Goal: Communication & Community: Share content

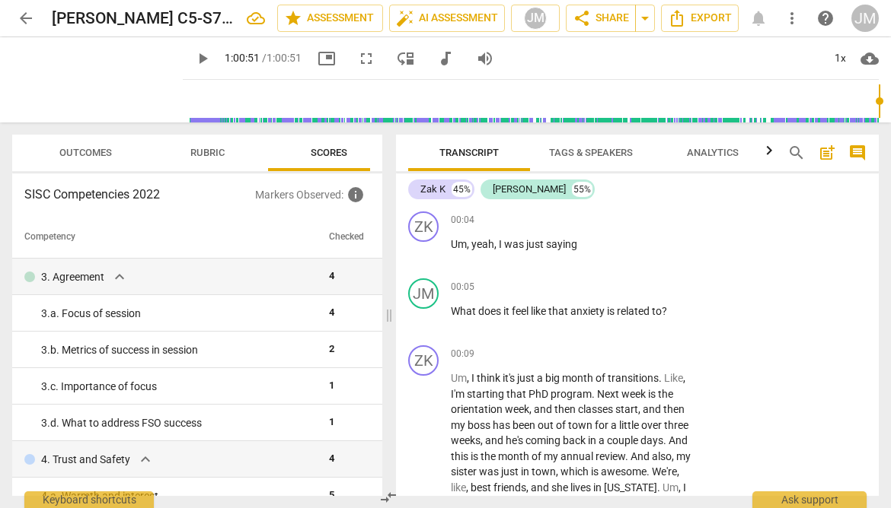
scroll to position [26195, 0]
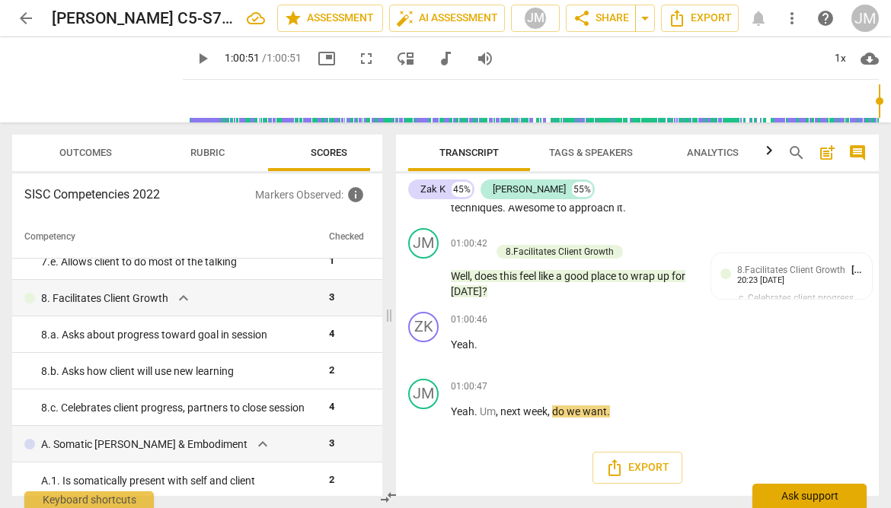
type input "3651"
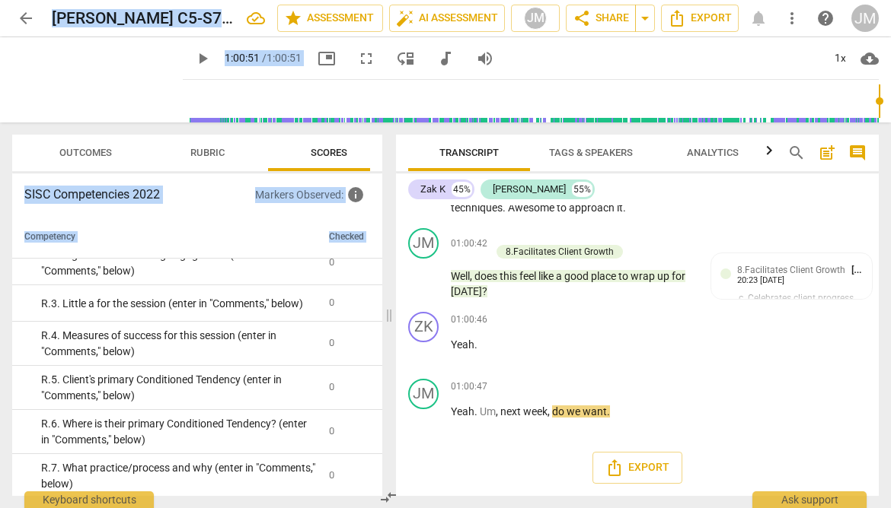
scroll to position [3236, 0]
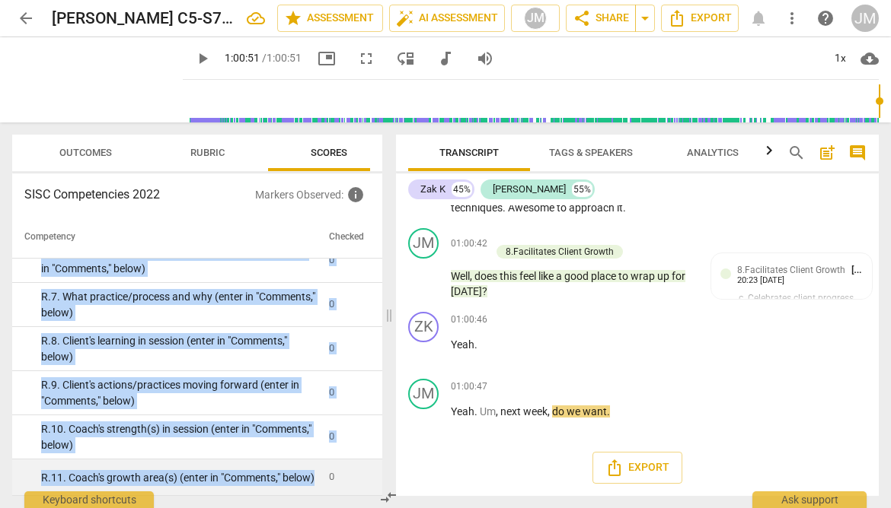
drag, startPoint x: 41, startPoint y: 399, endPoint x: 234, endPoint y: 476, distance: 208.3
copy tbody "R. 1. Client's Declaration (enter in "Comments," below) 0 R. 2. Big A for the c…"
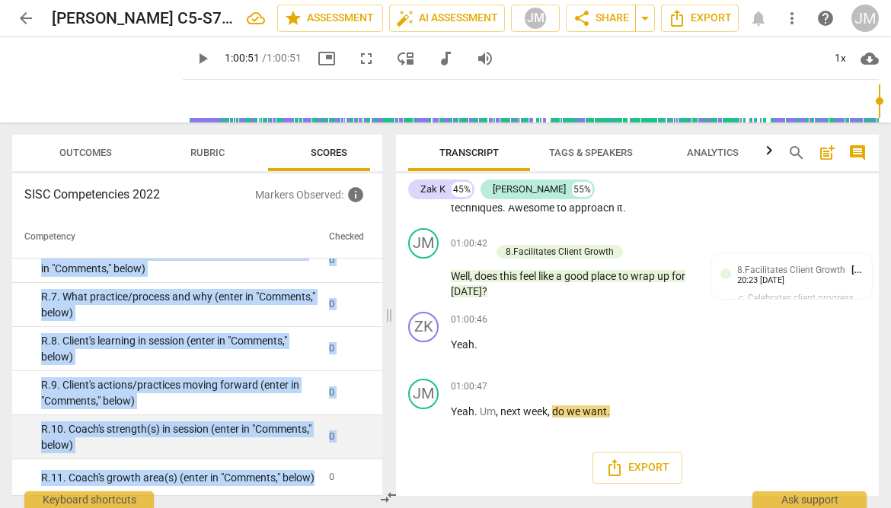
click at [230, 429] on div "R. 10. Coach's strength(s) in session (enter in "Comments," below)" at bounding box center [179, 437] width 276 height 31
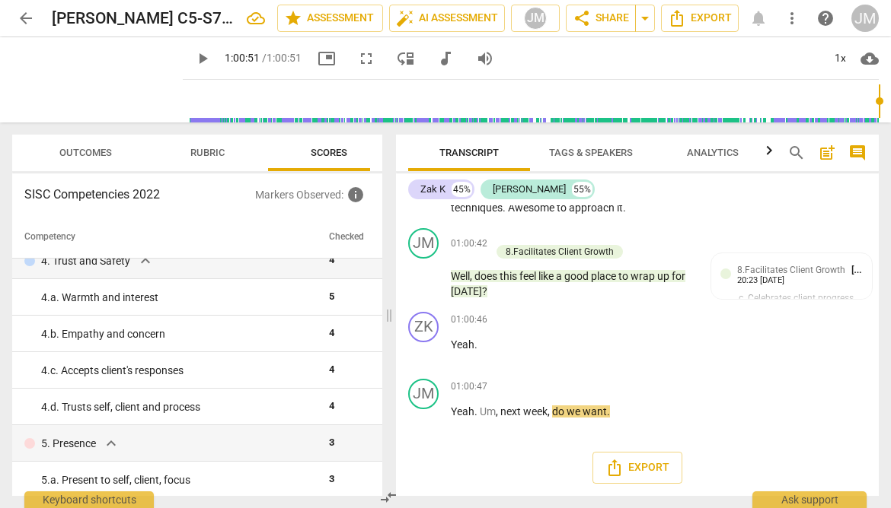
scroll to position [0, 0]
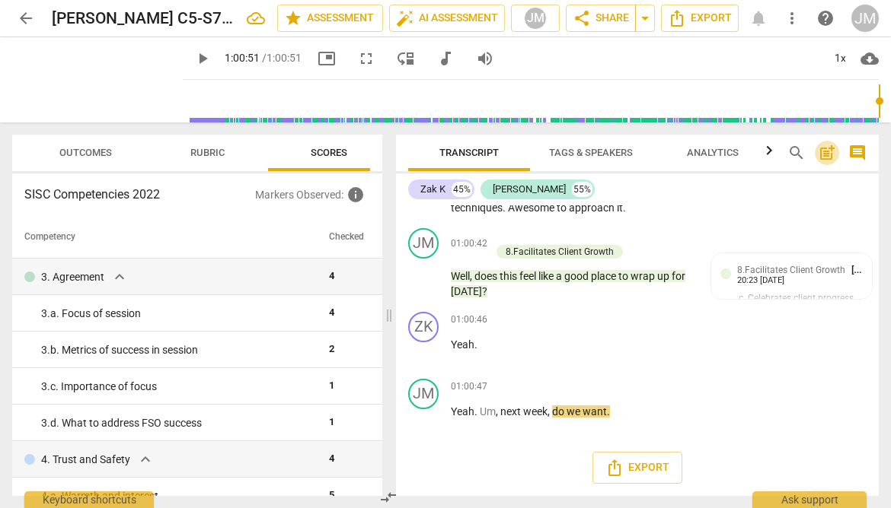
click at [824, 150] on span "post_add" at bounding box center [826, 153] width 18 height 18
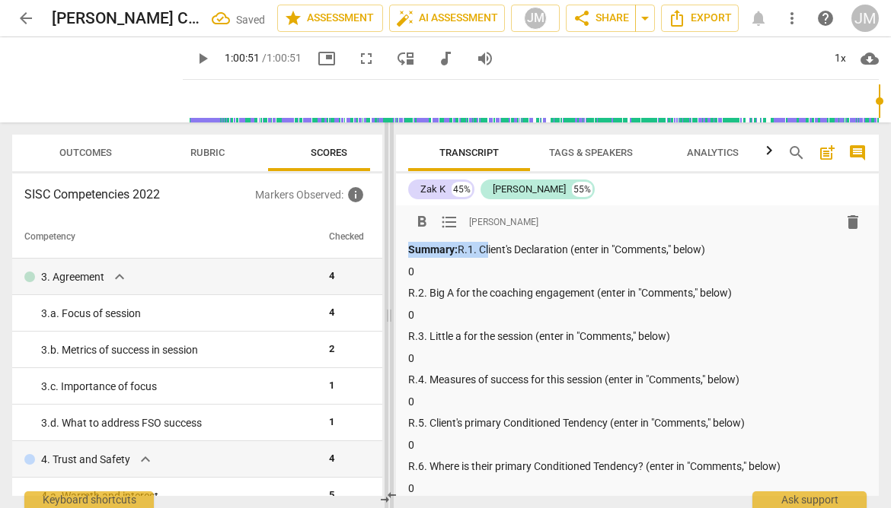
drag, startPoint x: 483, startPoint y: 250, endPoint x: 390, endPoint y: 252, distance: 92.9
click at [390, 252] on div "Outcomes Rubric Scores SISC Competencies 2022 Markers Observed : info Competenc…" at bounding box center [445, 316] width 891 height 386
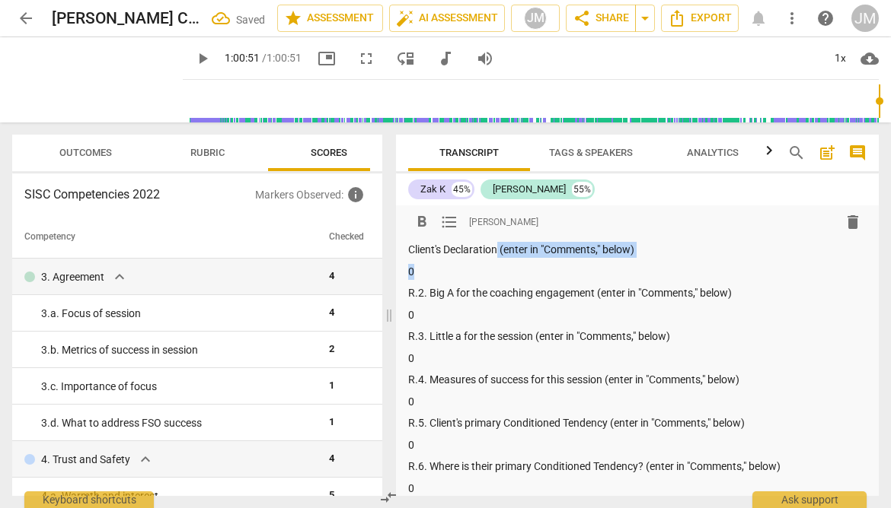
drag, startPoint x: 545, startPoint y: 277, endPoint x: 497, endPoint y: 253, distance: 53.8
click at [497, 253] on div "Client's Declaration (enter in "Comments," below) 0 R.2. Big A for the coaching…" at bounding box center [637, 467] width 458 height 450
drag, startPoint x: 429, startPoint y: 292, endPoint x: 406, endPoint y: 295, distance: 22.9
click at [406, 295] on div "format_bold format_list_bulleted [PERSON_NAME] delete Client's Declaration: R.2…" at bounding box center [637, 454] width 483 height 496
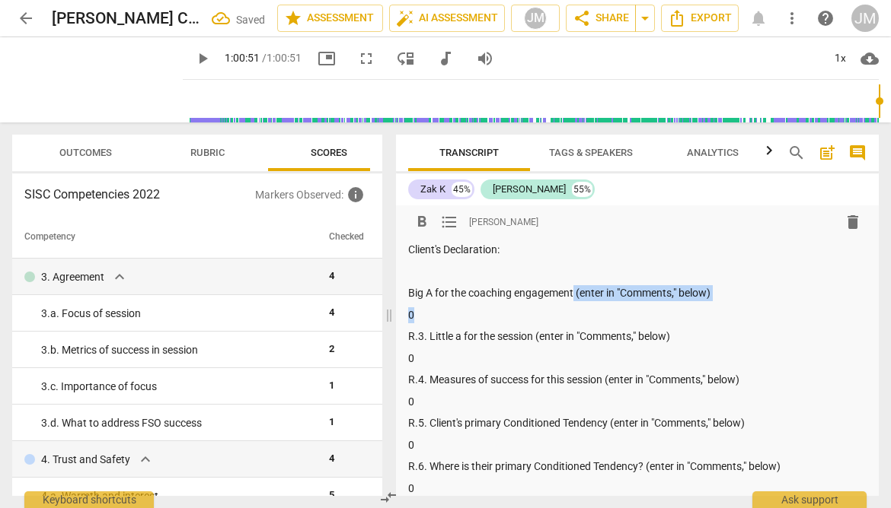
drag, startPoint x: 508, startPoint y: 314, endPoint x: 575, endPoint y: 291, distance: 71.0
click at [575, 291] on div "Client's Declaration: Big A for the coaching engagement (enter in "Comments," b…" at bounding box center [637, 467] width 458 height 450
drag, startPoint x: 429, startPoint y: 337, endPoint x: 396, endPoint y: 335, distance: 33.6
click at [396, 335] on div "format_bold format_list_bulleted [PERSON_NAME] delete Client's Declaration: Big…" at bounding box center [637, 454] width 483 height 496
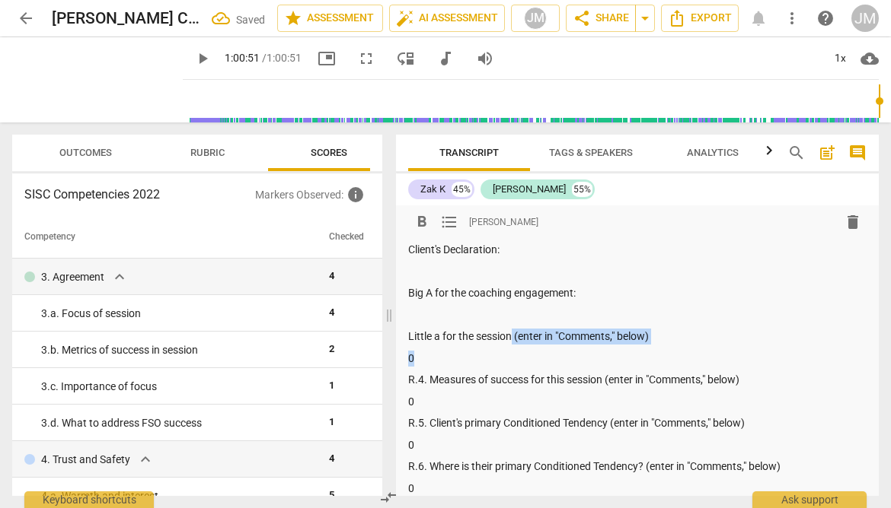
drag, startPoint x: 426, startPoint y: 360, endPoint x: 511, endPoint y: 340, distance: 86.8
click at [511, 340] on div "Client's Declaration: Big A for the coaching engagement: Little a for the sessi…" at bounding box center [637, 467] width 458 height 450
drag, startPoint x: 430, startPoint y: 381, endPoint x: 406, endPoint y: 381, distance: 24.4
click at [406, 381] on div "format_bold format_list_bulleted [PERSON_NAME] delete Client's Declaration: Big…" at bounding box center [637, 454] width 483 height 496
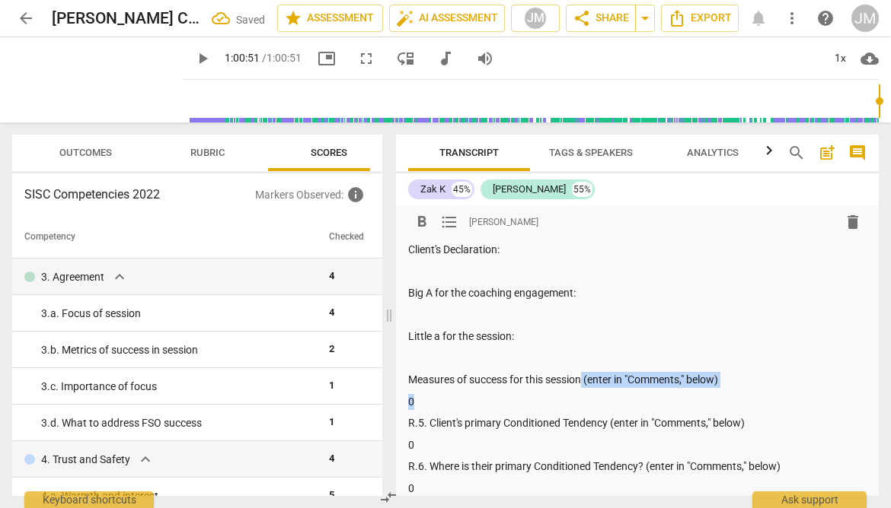
drag, startPoint x: 495, startPoint y: 403, endPoint x: 583, endPoint y: 387, distance: 89.9
click at [583, 387] on div "Client's Declaration: Big A for the coaching engagement: Little a for the sessi…" at bounding box center [637, 467] width 458 height 450
drag, startPoint x: 429, startPoint y: 425, endPoint x: 405, endPoint y: 425, distance: 24.4
click at [405, 425] on div "format_bold format_list_bulleted [PERSON_NAME] delete Client's Declaration: Big…" at bounding box center [637, 454] width 483 height 496
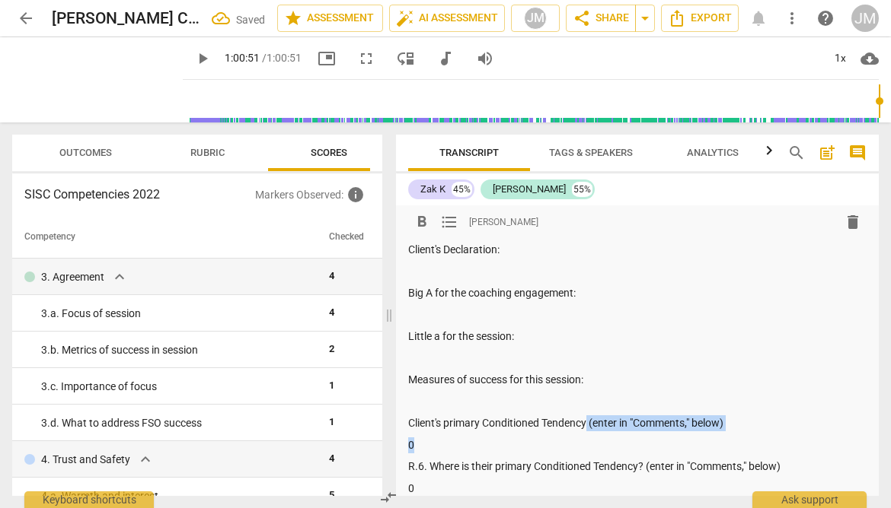
drag, startPoint x: 597, startPoint y: 451, endPoint x: 589, endPoint y: 429, distance: 23.3
click at [589, 429] on div "Client's Declaration: Big A for the coaching engagement: Little a for the sessi…" at bounding box center [637, 467] width 458 height 450
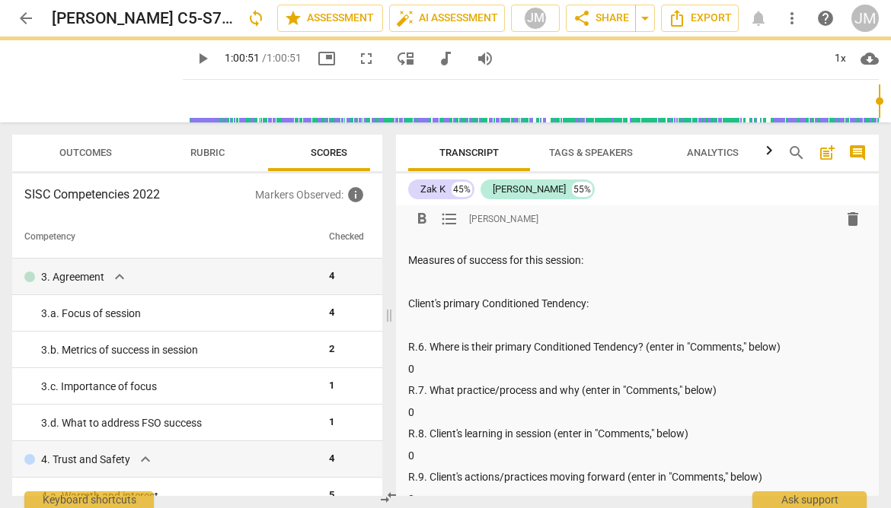
scroll to position [136, 0]
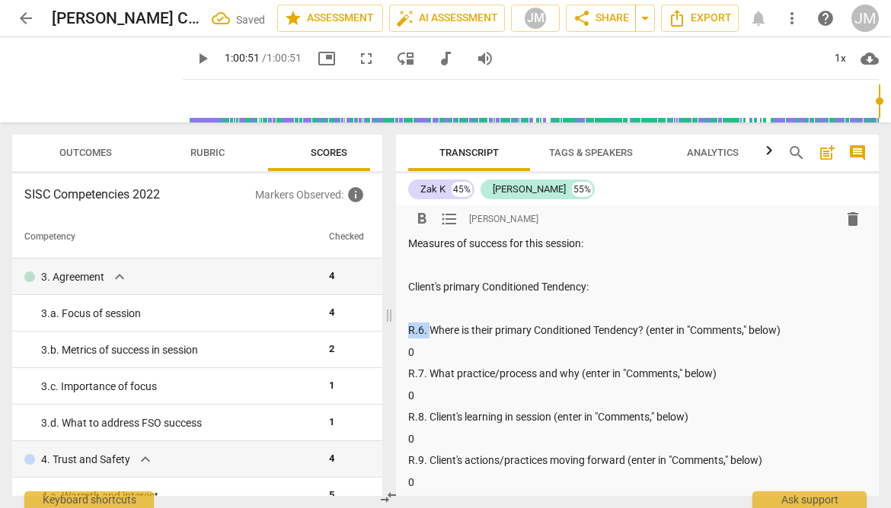
drag, startPoint x: 429, startPoint y: 333, endPoint x: 409, endPoint y: 332, distance: 20.6
click at [409, 332] on p "R.6. Where is their primary Conditioned Tendency? (enter in "Comments," below)" at bounding box center [637, 331] width 458 height 16
drag, startPoint x: 648, startPoint y: 353, endPoint x: 625, endPoint y: 335, distance: 29.8
click at [625, 335] on div "Client's Declaration: Big A for the coaching engagement: Little a for the sessi…" at bounding box center [637, 331] width 458 height 450
drag, startPoint x: 429, startPoint y: 372, endPoint x: 408, endPoint y: 372, distance: 21.3
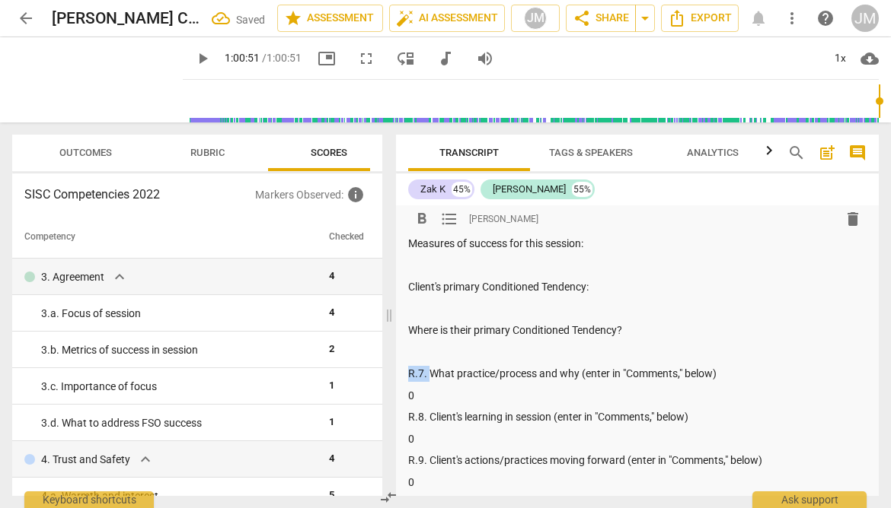
click at [408, 372] on p "R.7. What practice/process and why (enter in "Comments," below)" at bounding box center [637, 374] width 458 height 16
drag, startPoint x: 709, startPoint y: 393, endPoint x: 556, endPoint y: 381, distance: 154.2
click at [556, 381] on div "Client's Declaration: Big A for the coaching engagement: Little a for the sessi…" at bounding box center [637, 331] width 458 height 450
drag, startPoint x: 429, startPoint y: 419, endPoint x: 406, endPoint y: 416, distance: 22.9
click at [406, 416] on div "format_bold format_list_bulleted [PERSON_NAME] delete Client's Declaration: Big…" at bounding box center [637, 317] width 483 height 496
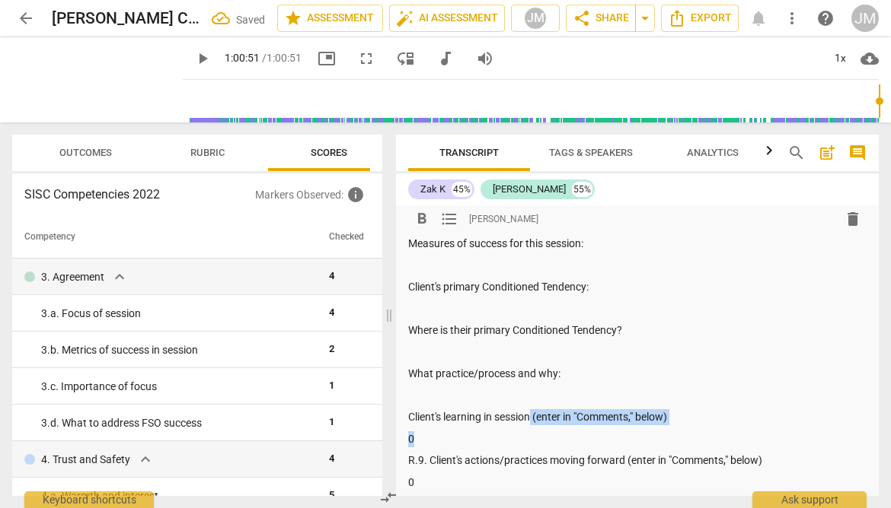
drag, startPoint x: 566, startPoint y: 441, endPoint x: 532, endPoint y: 418, distance: 41.2
click at [532, 418] on div "Client's Declaration: Big A for the coaching engagement: Little a for the sessi…" at bounding box center [637, 331] width 458 height 450
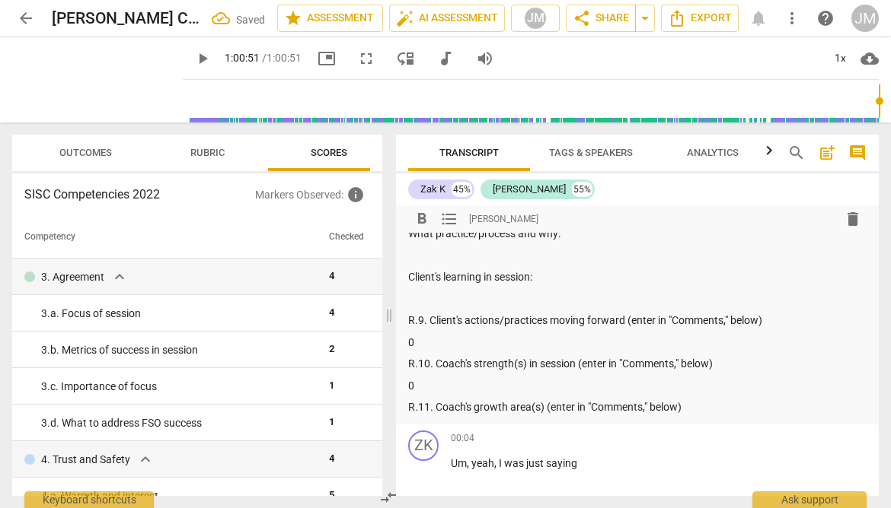
scroll to position [297, 0]
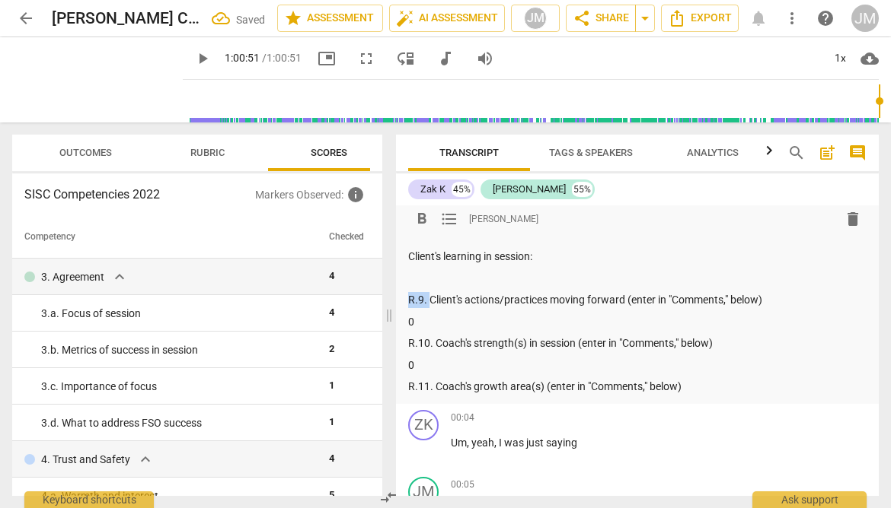
drag, startPoint x: 429, startPoint y: 301, endPoint x: 405, endPoint y: 301, distance: 24.4
click at [405, 301] on div "format_bold format_list_bulleted [PERSON_NAME] delete Client's Declaration: Big…" at bounding box center [637, 157] width 483 height 496
drag, startPoint x: 706, startPoint y: 320, endPoint x: 604, endPoint y: 299, distance: 103.3
click at [604, 299] on div "Client's Declaration: Big A for the coaching engagement: Little a for the sessi…" at bounding box center [637, 170] width 458 height 450
drag, startPoint x: 435, startPoint y: 344, endPoint x: 409, endPoint y: 343, distance: 25.9
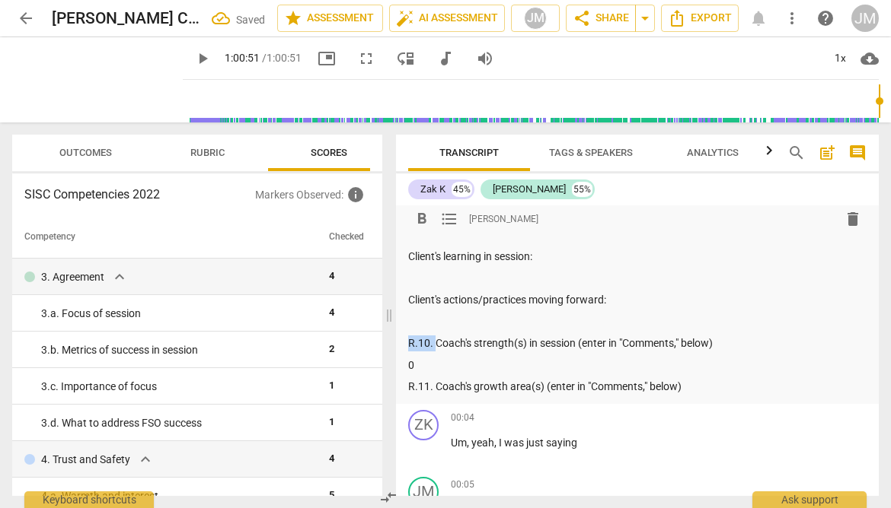
click at [409, 343] on p "R.10. Coach's strength(s) in session (enter in "Comments," below)" at bounding box center [637, 344] width 458 height 16
drag, startPoint x: 578, startPoint y: 367, endPoint x: 550, endPoint y: 346, distance: 35.5
click at [550, 346] on div "Client's Declaration: Big A for the coaching engagement: Little a for the sessi…" at bounding box center [637, 170] width 458 height 450
drag, startPoint x: 435, startPoint y: 387, endPoint x: 403, endPoint y: 387, distance: 32.0
click at [403, 387] on div "format_bold format_list_bulleted [PERSON_NAME] delete Client's Declaration: Big…" at bounding box center [637, 157] width 483 height 496
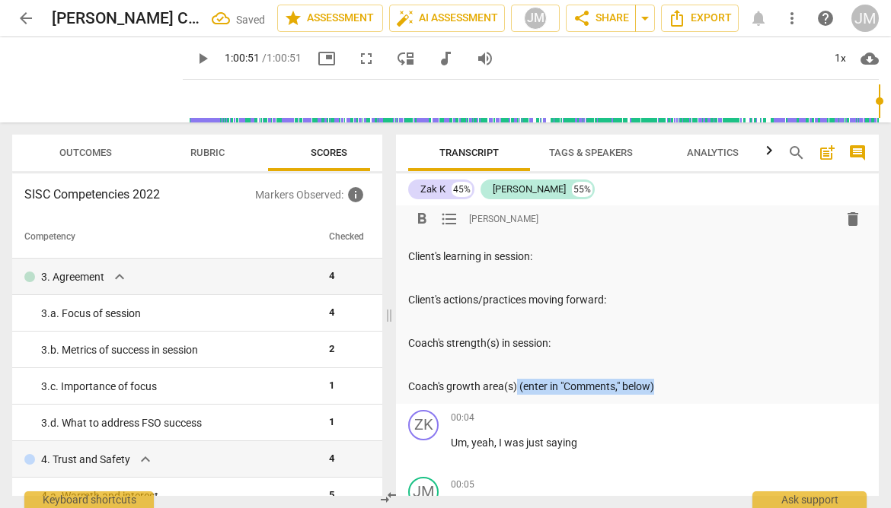
drag, startPoint x: 685, startPoint y: 388, endPoint x: 517, endPoint y: 388, distance: 168.2
click at [517, 388] on p "Coach's growth area(s) (enter in "Comments," below)" at bounding box center [637, 387] width 458 height 16
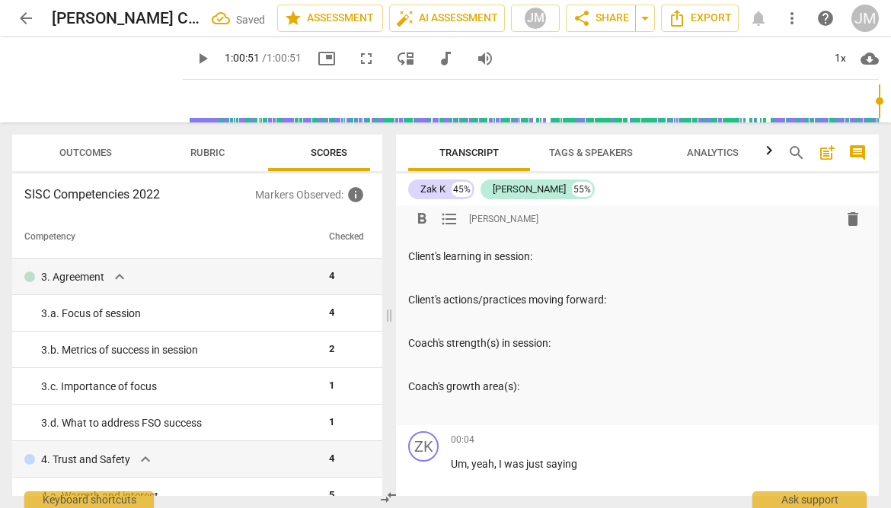
scroll to position [0, 0]
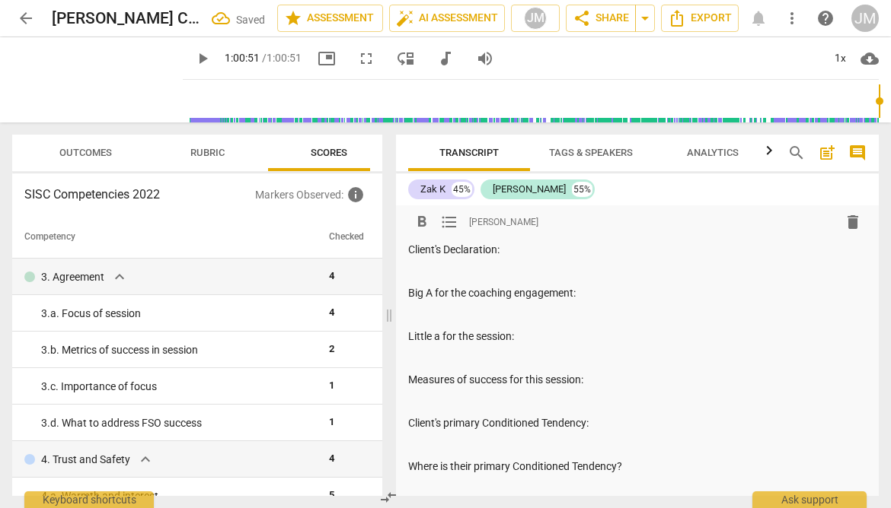
click at [460, 264] on p at bounding box center [637, 272] width 458 height 16
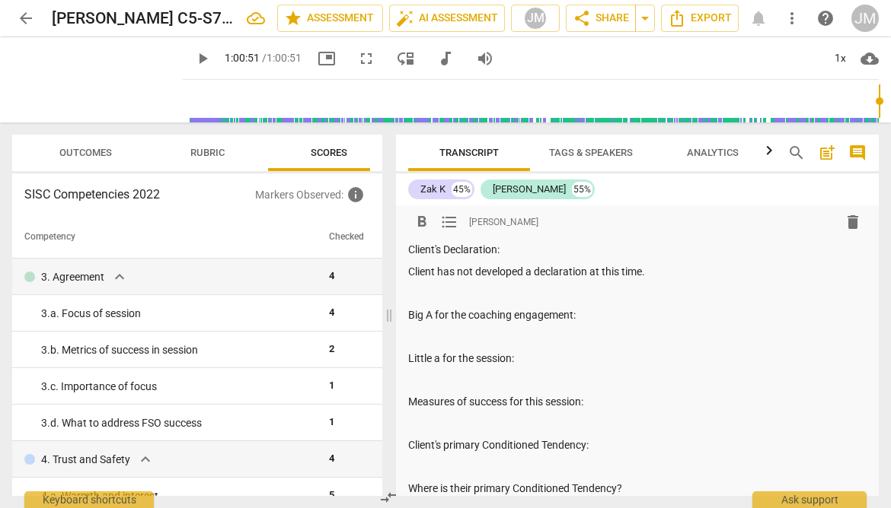
click at [457, 334] on p at bounding box center [637, 337] width 458 height 16
click at [33, 18] on span "arrow_back" at bounding box center [26, 18] width 18 height 18
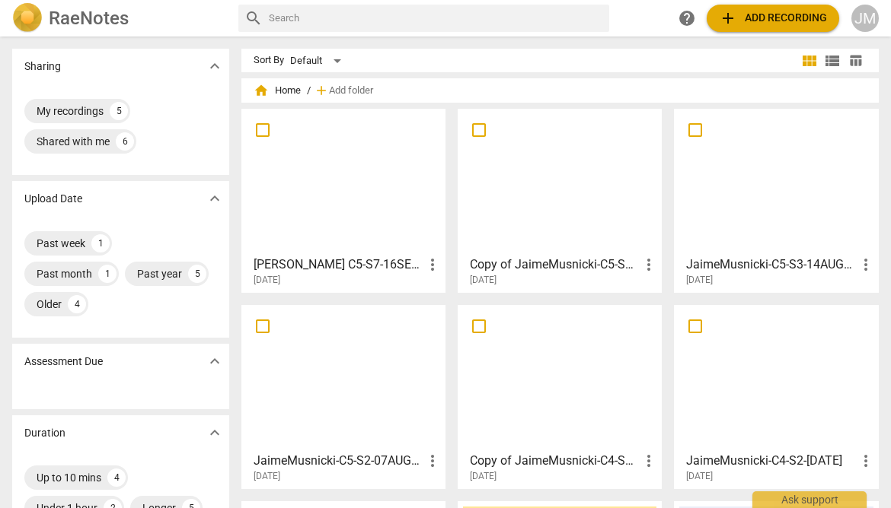
click at [771, 262] on h3 "JaimeMusnicki-C5-S3-14AUG25 video" at bounding box center [771, 265] width 170 height 18
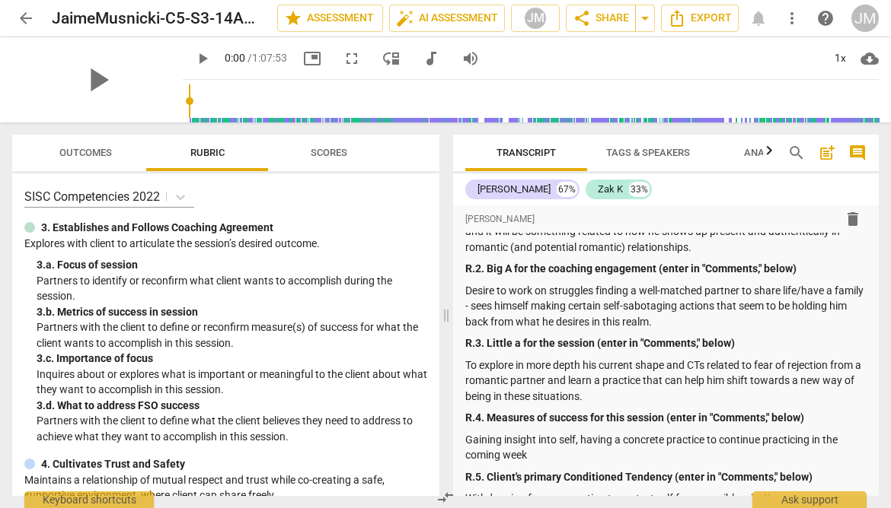
scroll to position [58, 0]
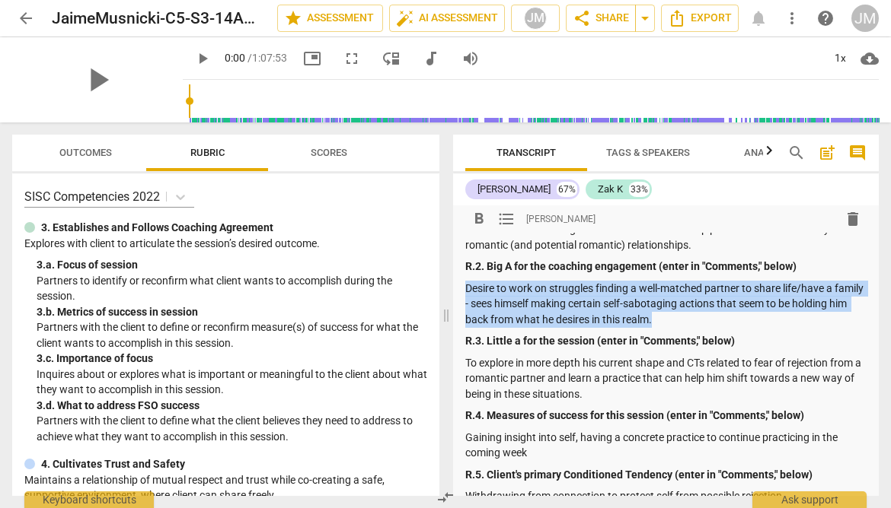
drag, startPoint x: 467, startPoint y: 291, endPoint x: 715, endPoint y: 320, distance: 250.6
click at [715, 320] on p "Desire to work on struggles finding a well-matched partner to share life/have a…" at bounding box center [665, 304] width 401 height 47
copy p "Desire to work on struggles finding a well-matched partner to share life/have a…"
click at [30, 18] on span "arrow_back" at bounding box center [26, 18] width 18 height 18
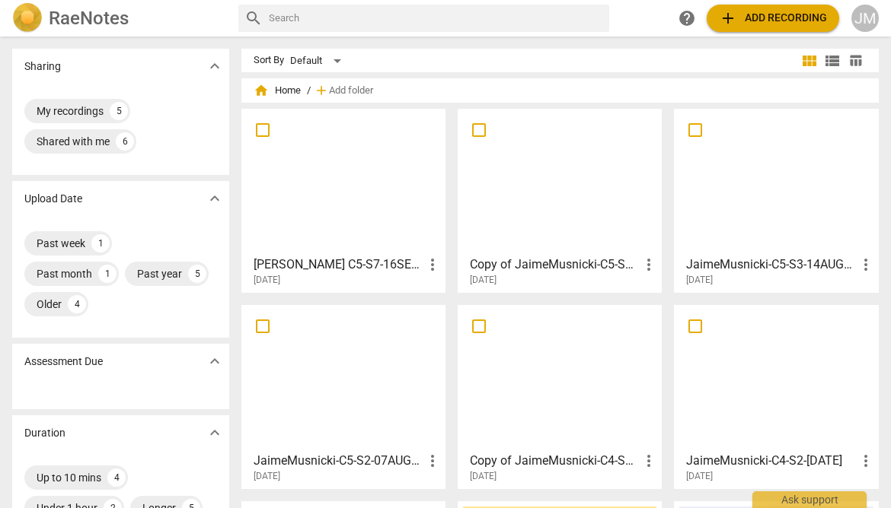
click at [409, 245] on div at bounding box center [343, 181] width 193 height 135
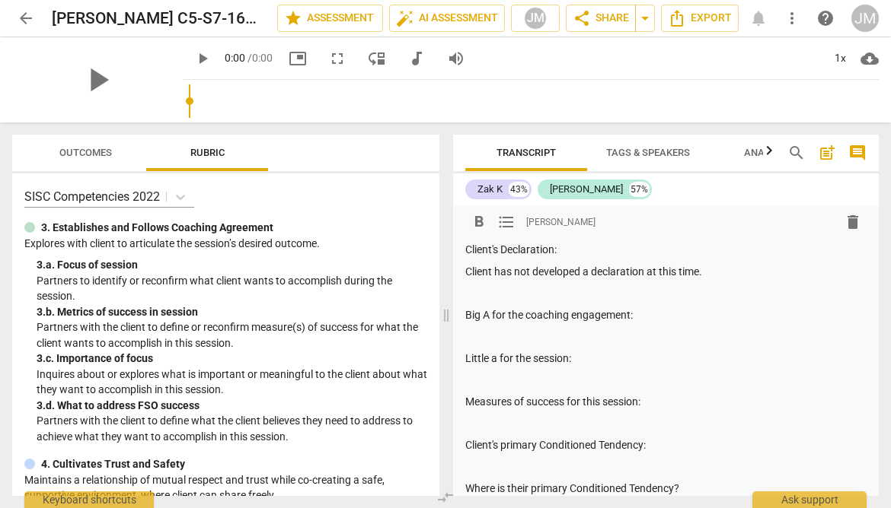
click at [496, 330] on p at bounding box center [665, 337] width 401 height 16
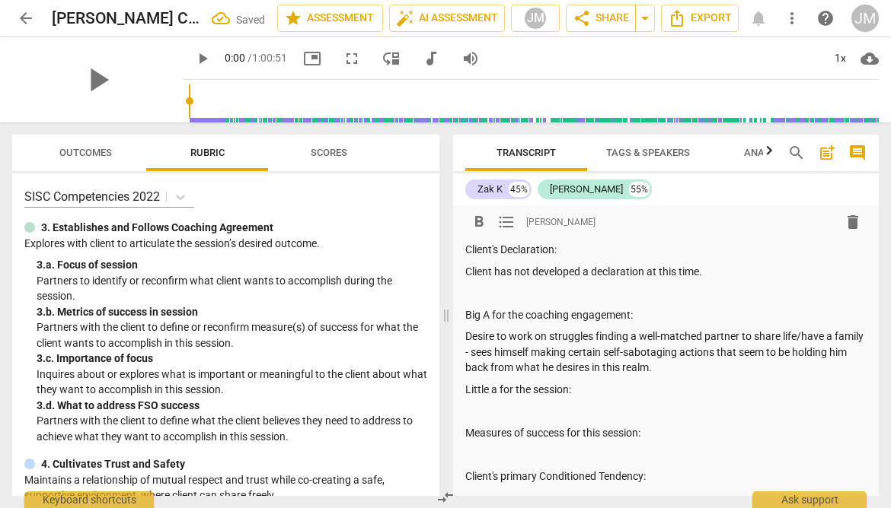
click at [465, 335] on p "Desire to work on struggles finding a well-matched partner to share life/have a…" at bounding box center [665, 352] width 401 height 47
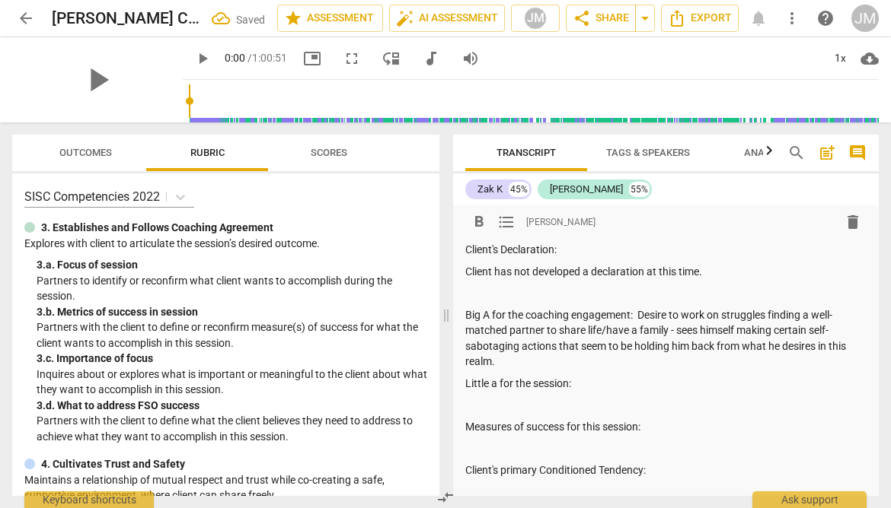
click at [465, 274] on p "Client has not developed a declaration at this time." at bounding box center [665, 272] width 401 height 16
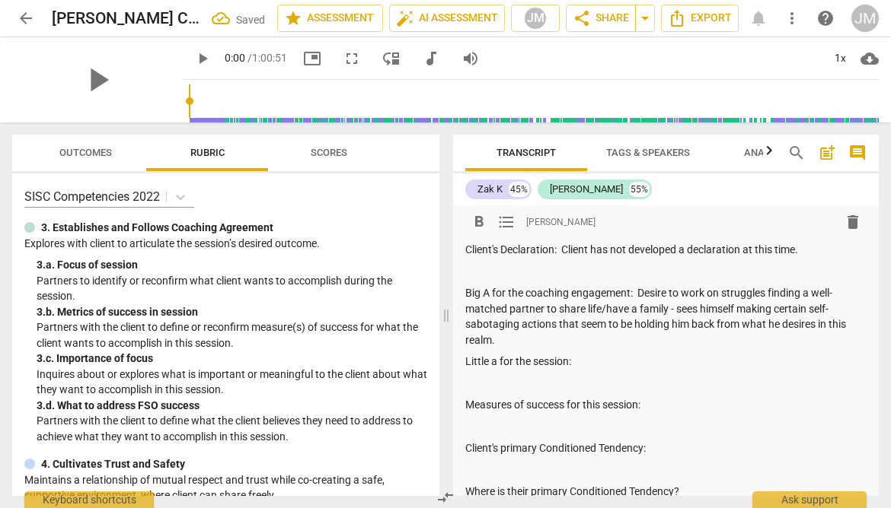
click at [572, 376] on p at bounding box center [665, 384] width 401 height 16
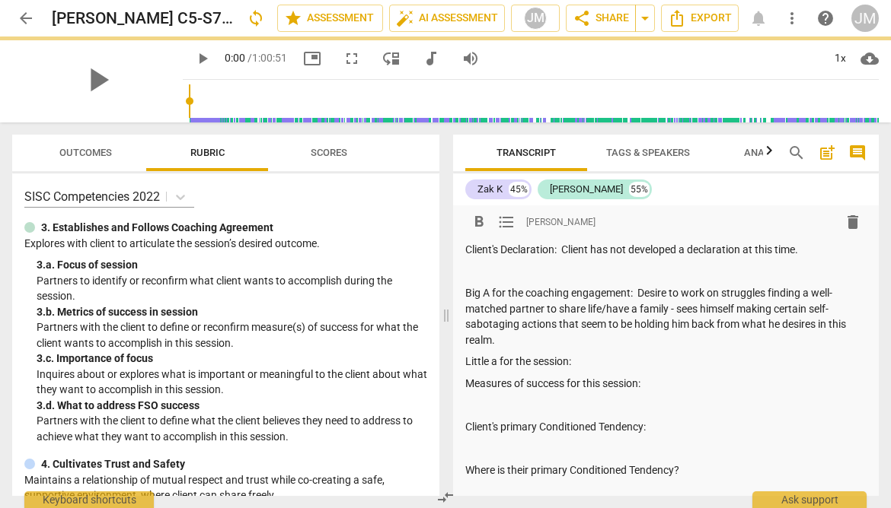
click at [515, 404] on p at bounding box center [665, 405] width 401 height 16
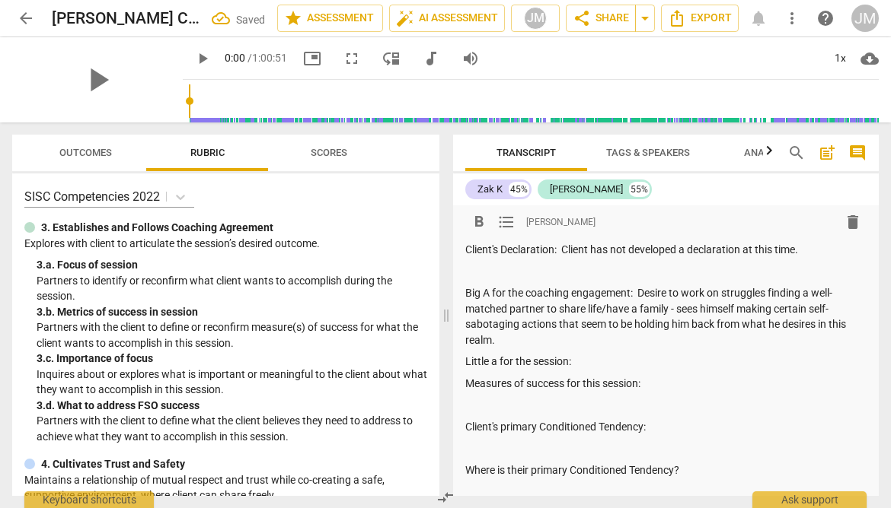
click at [318, 155] on span "Scores" at bounding box center [329, 152] width 37 height 11
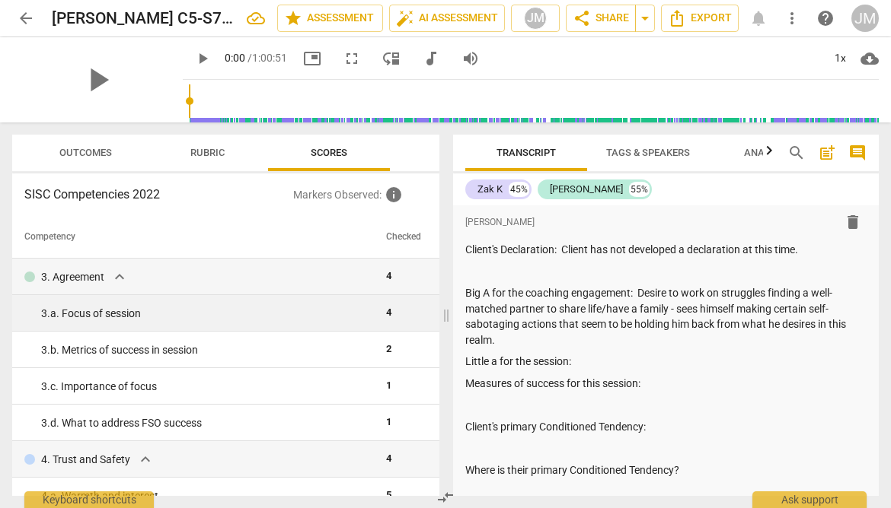
click at [84, 312] on div "3. a. Focus of session" at bounding box center [207, 314] width 333 height 16
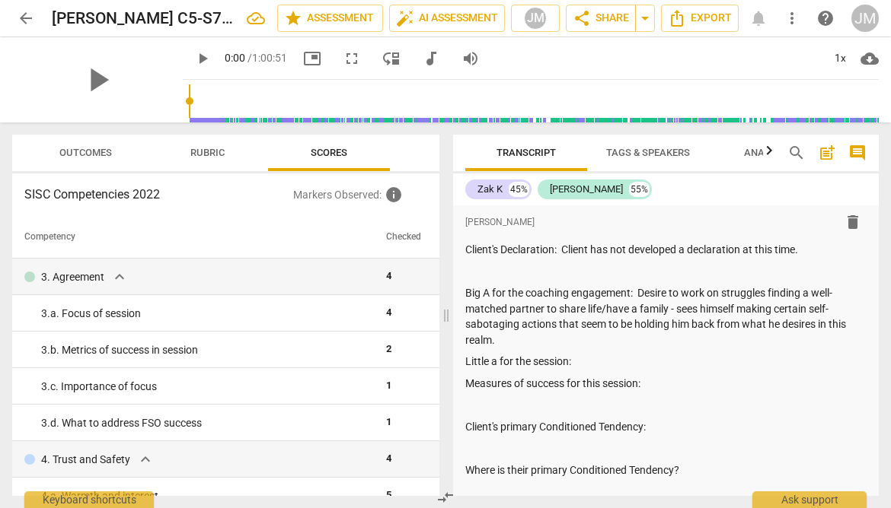
click at [89, 157] on span "Outcomes" at bounding box center [85, 152] width 53 height 11
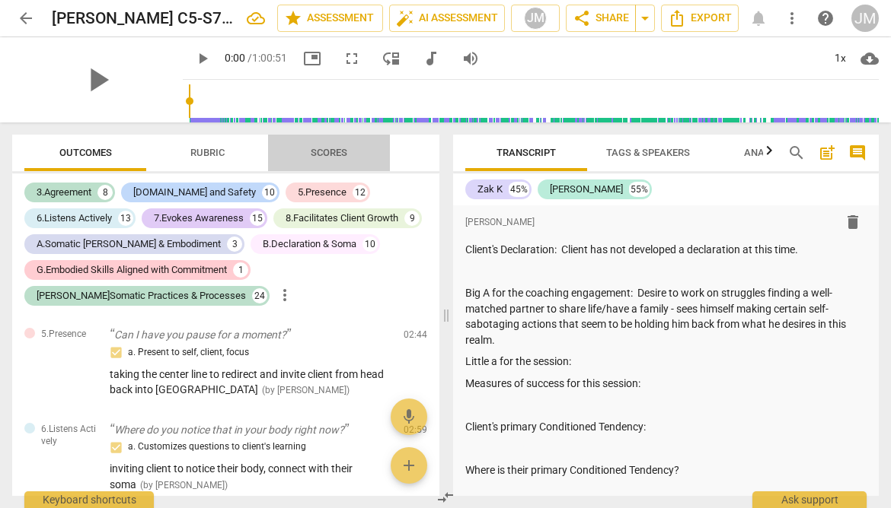
click at [321, 155] on span "Scores" at bounding box center [329, 152] width 37 height 11
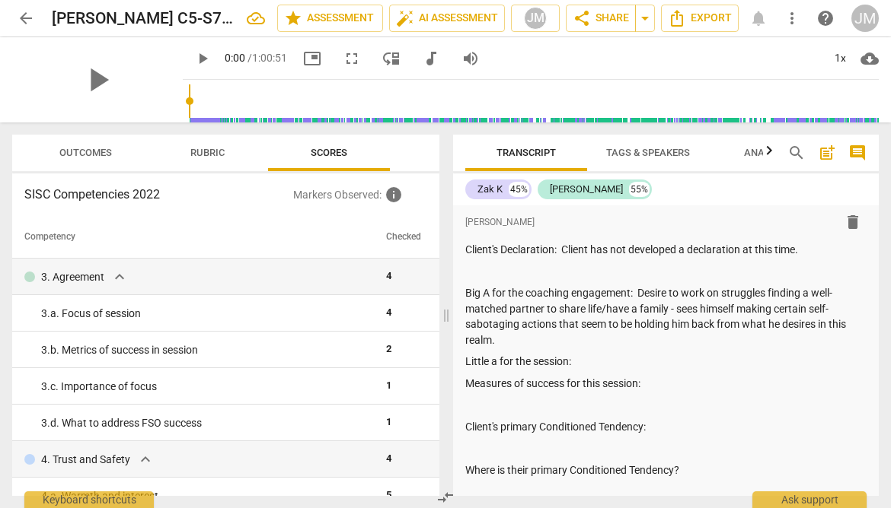
click at [100, 149] on span "Outcomes" at bounding box center [85, 152] width 53 height 11
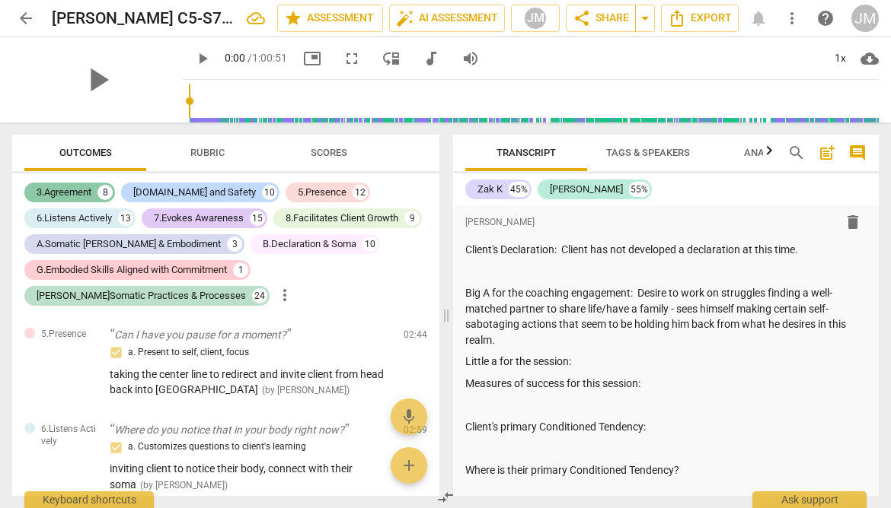
click at [82, 193] on div "3.Agreement" at bounding box center [64, 192] width 55 height 15
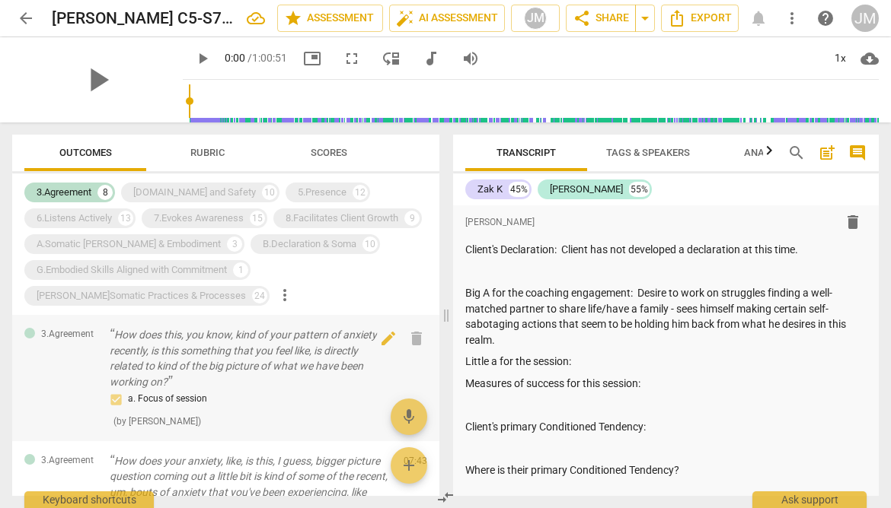
click at [167, 365] on p "How does this, you know, kind of your pattern of anxiety recently, is this some…" at bounding box center [251, 358] width 282 height 62
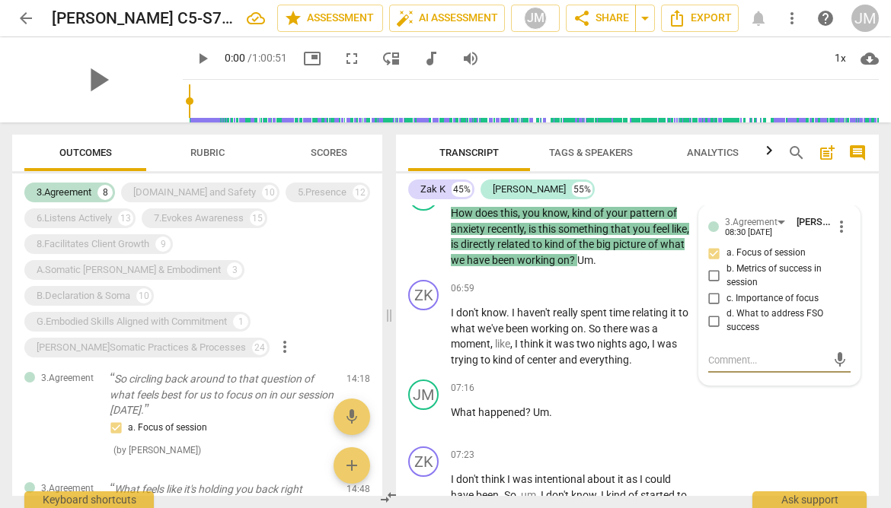
scroll to position [290, 0]
click at [237, 385] on p "So circling back around to that question of what feels best for us to focus on …" at bounding box center [222, 395] width 225 height 47
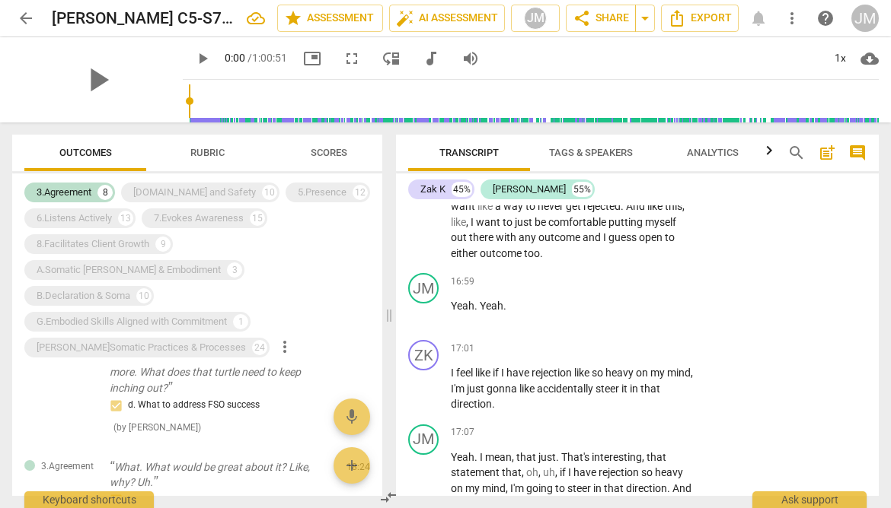
scroll to position [7146, 0]
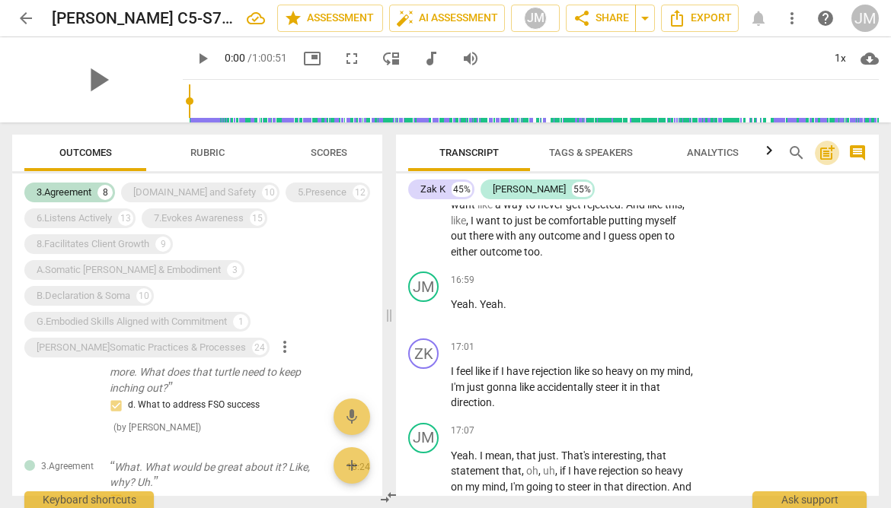
click at [825, 155] on span "post_add" at bounding box center [826, 153] width 18 height 18
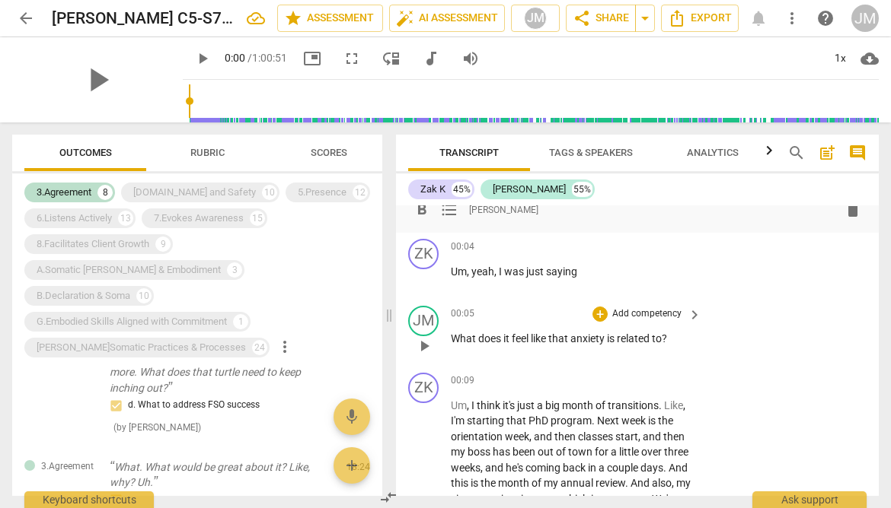
scroll to position [0, 0]
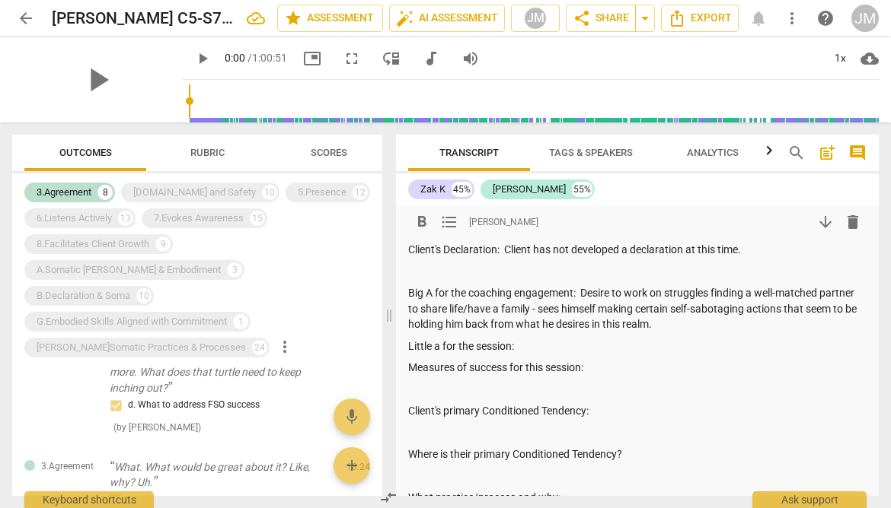
click at [531, 344] on p "Little a for the session:" at bounding box center [637, 347] width 458 height 16
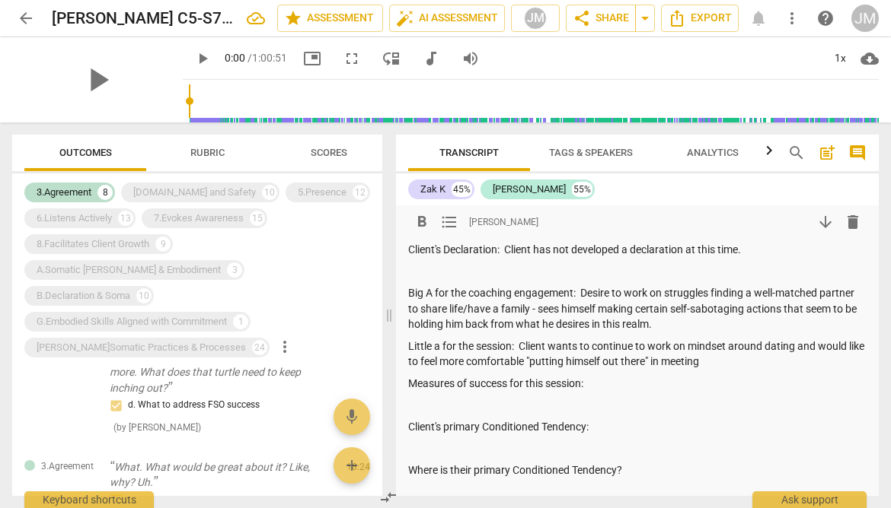
click at [689, 349] on p "Little a for the session: Client wants to continue to work on mindset around da…" at bounding box center [637, 354] width 458 height 31
click at [773, 366] on p "Little a for the session: Client wants to continue to work on his "mindset" aro…" at bounding box center [637, 354] width 458 height 31
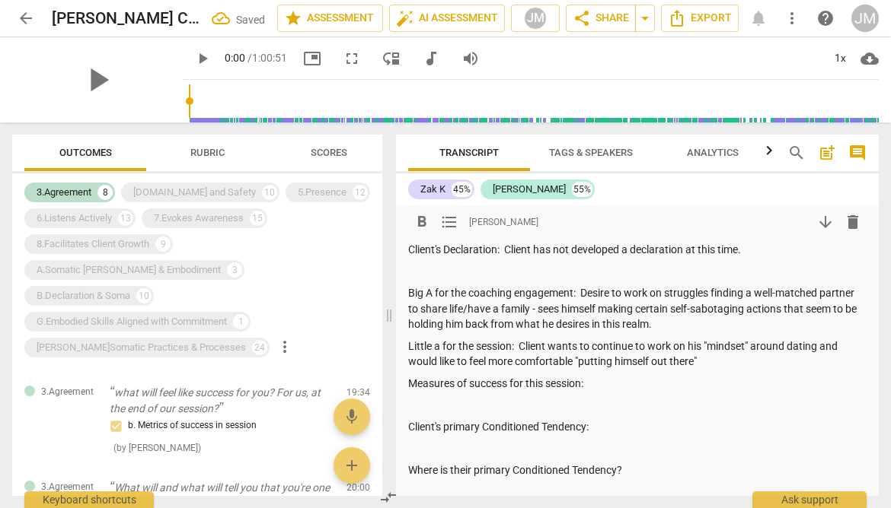
scroll to position [699, 0]
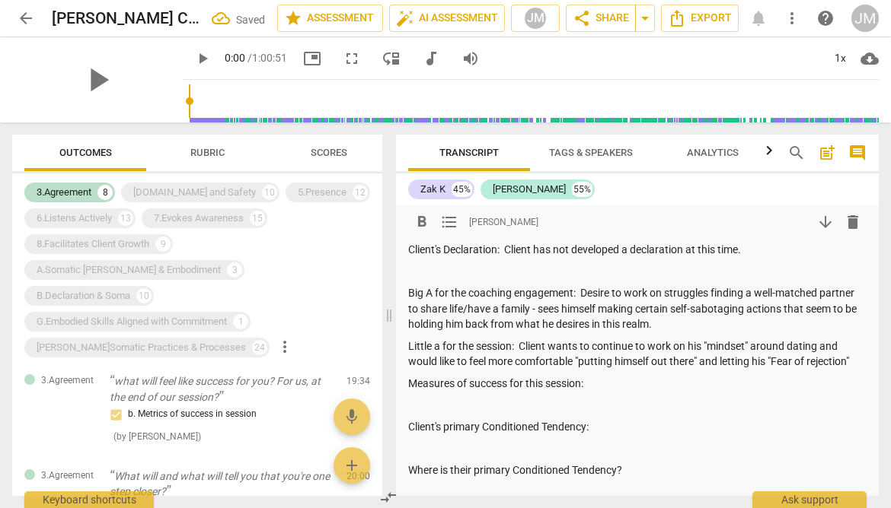
click at [780, 362] on p "Little a for the session: Client wants to continue to work on his "mindset" aro…" at bounding box center [637, 354] width 458 height 31
drag, startPoint x: 754, startPoint y: 362, endPoint x: 705, endPoint y: 362, distance: 49.5
click at [705, 362] on p "Little a for the session: Client wants to continue to work on his "mindset" aro…" at bounding box center [637, 354] width 458 height 31
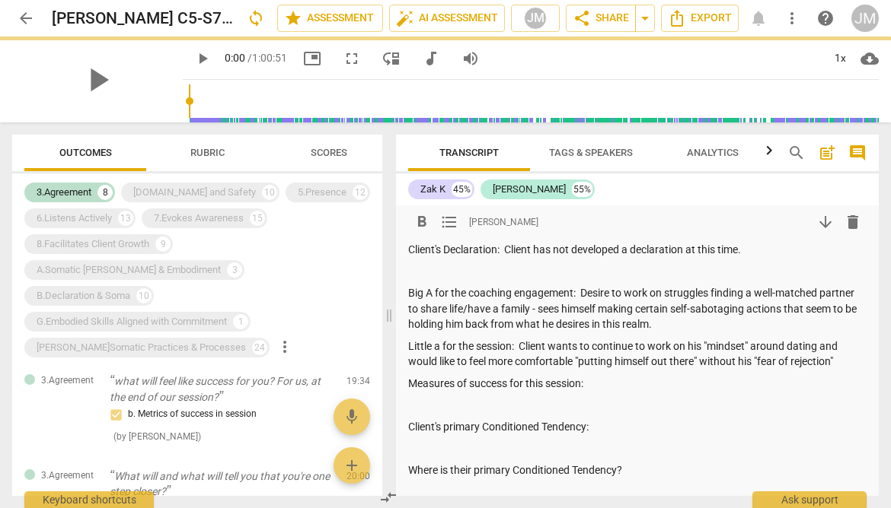
click at [856, 362] on p "Little a for the session: Client wants to continue to work on his "mindset" aro…" at bounding box center [637, 354] width 458 height 31
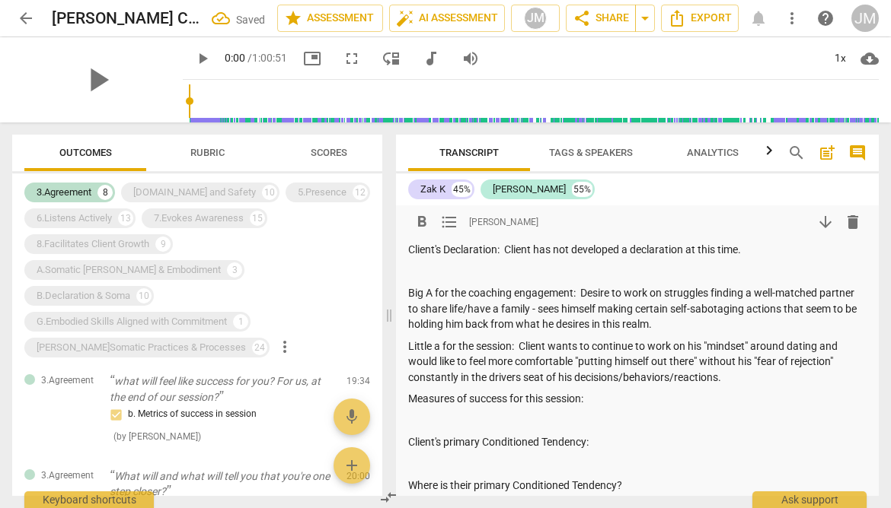
click at [549, 409] on div "Client's Declaration: Client has not developed a declaration at this time. Big …" at bounding box center [637, 487] width 458 height 490
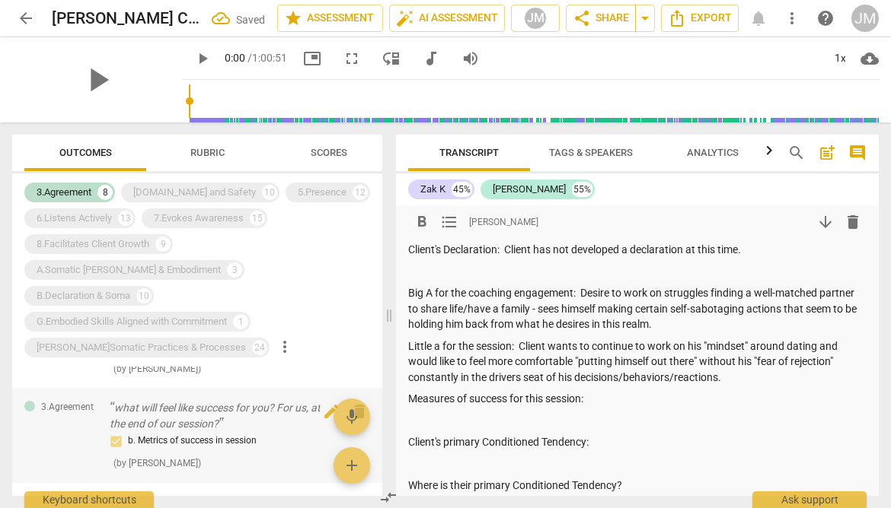
scroll to position [666, 0]
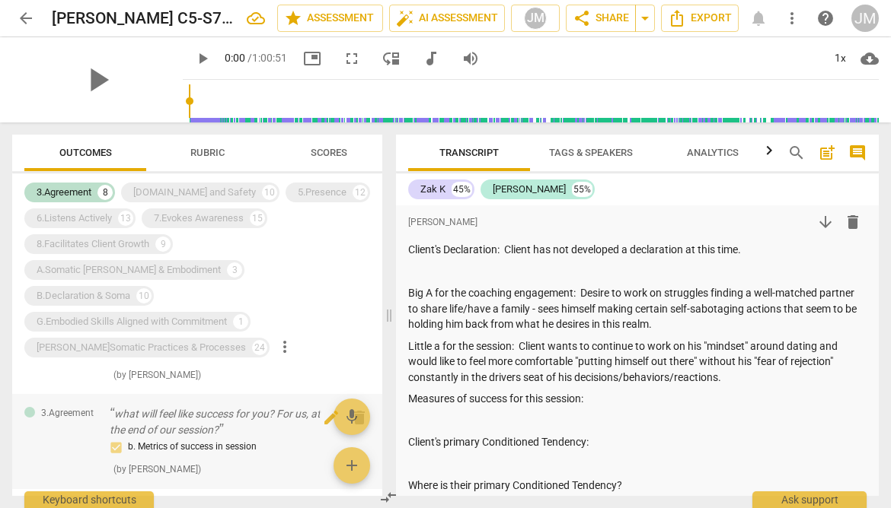
click at [221, 413] on p "what will feel like success for you? For us, at the end of our session?" at bounding box center [222, 421] width 225 height 31
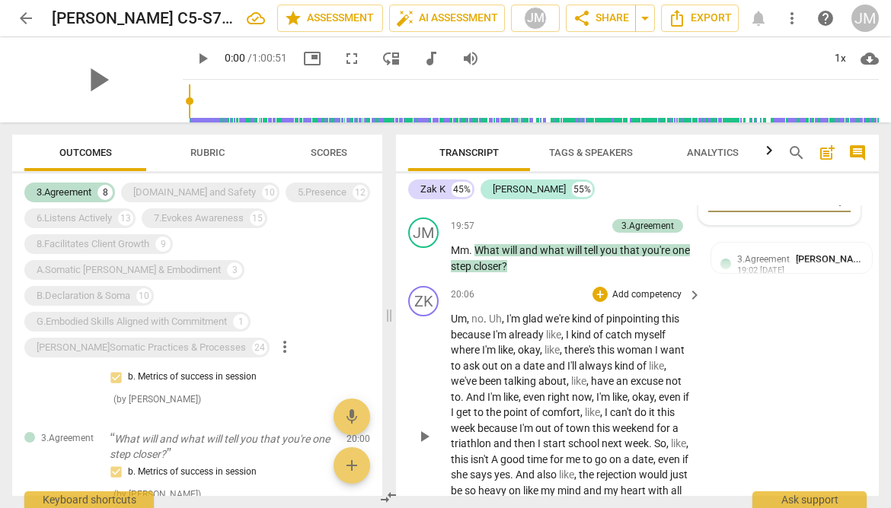
scroll to position [8357, 0]
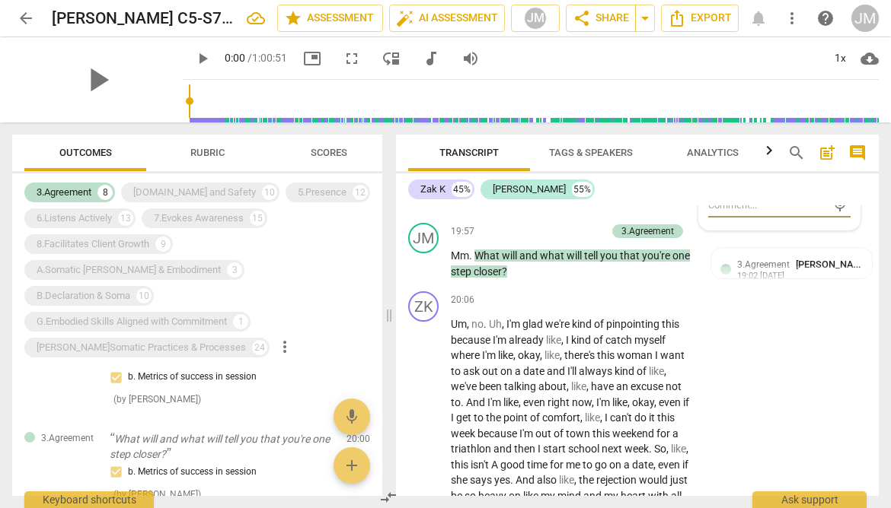
click at [824, 160] on span "post_add" at bounding box center [826, 153] width 18 height 18
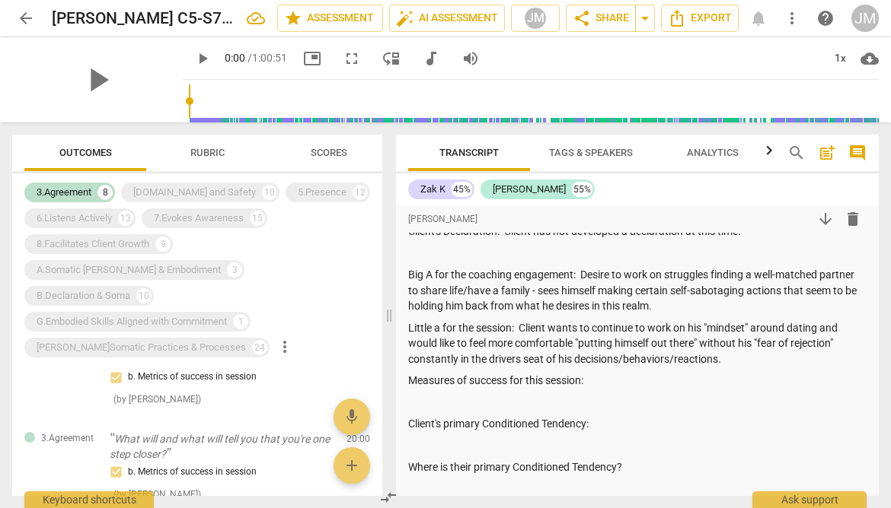
scroll to position [19, 0]
click at [612, 383] on p "Measures of success for this session:" at bounding box center [637, 380] width 458 height 16
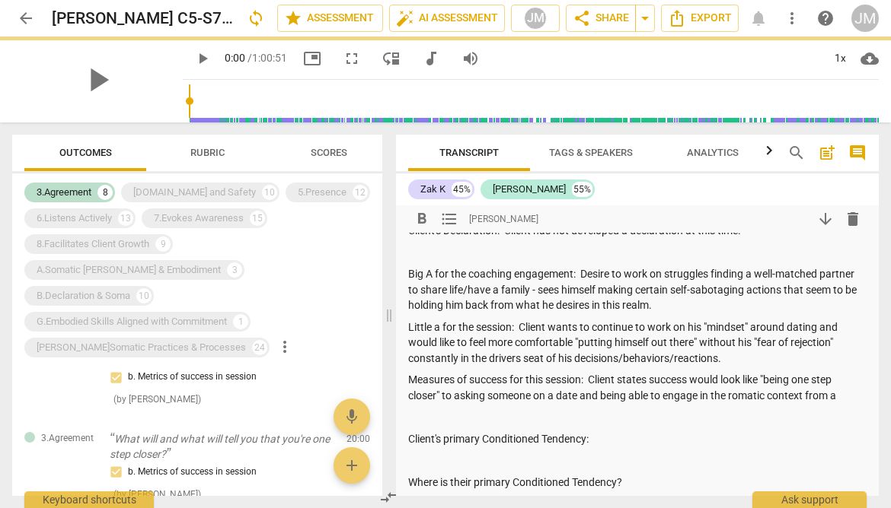
click at [757, 398] on p "Measures of success for this session: Client states success would look like "be…" at bounding box center [637, 387] width 458 height 31
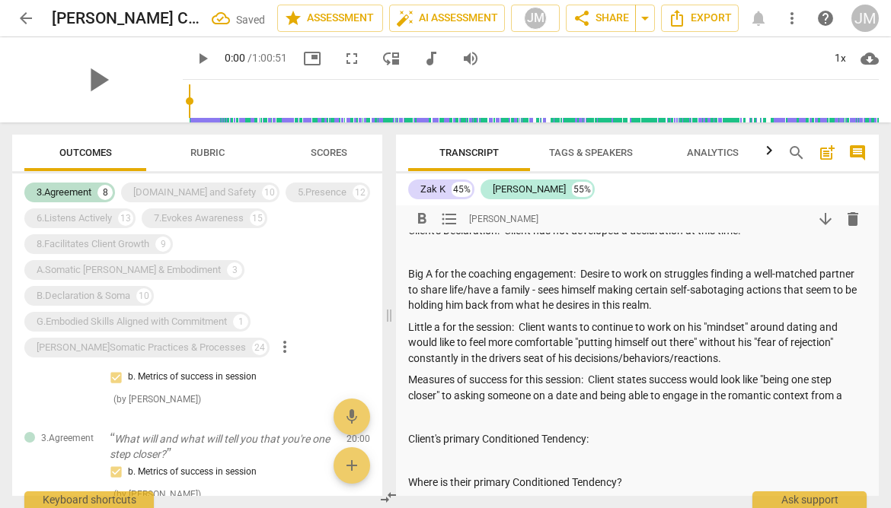
click at [856, 397] on p "Measures of success for this session: Client states success would look like "be…" at bounding box center [637, 387] width 458 height 31
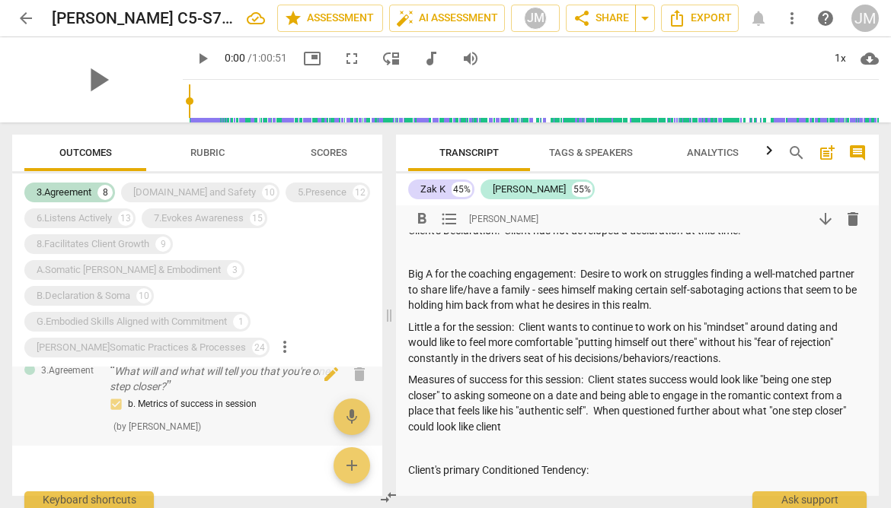
scroll to position [805, 0]
click at [229, 374] on p "What will and what will tell you that you're one step closer?" at bounding box center [222, 377] width 225 height 31
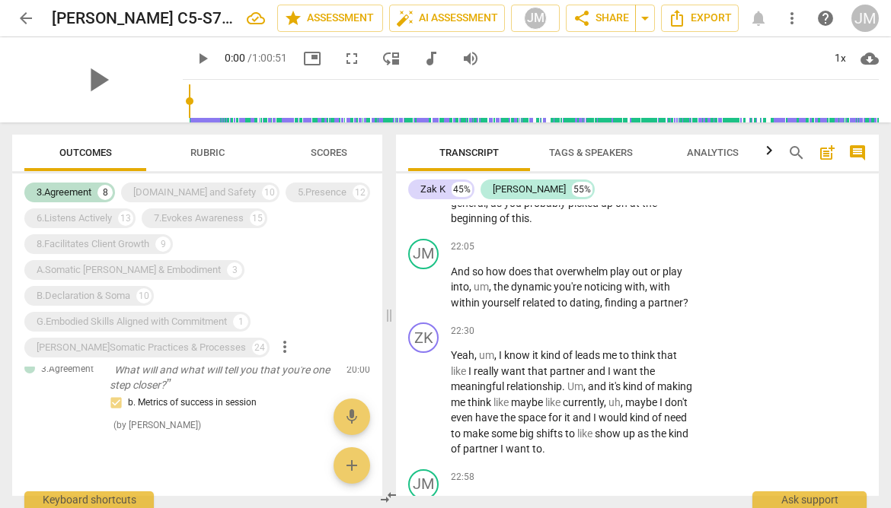
scroll to position [9047, 0]
click at [824, 149] on span "post_add" at bounding box center [826, 153] width 18 height 18
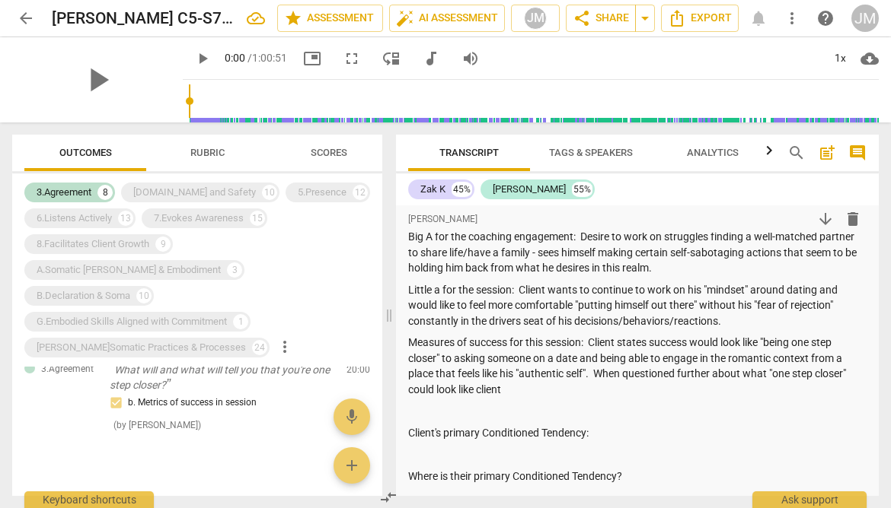
scroll to position [59, 0]
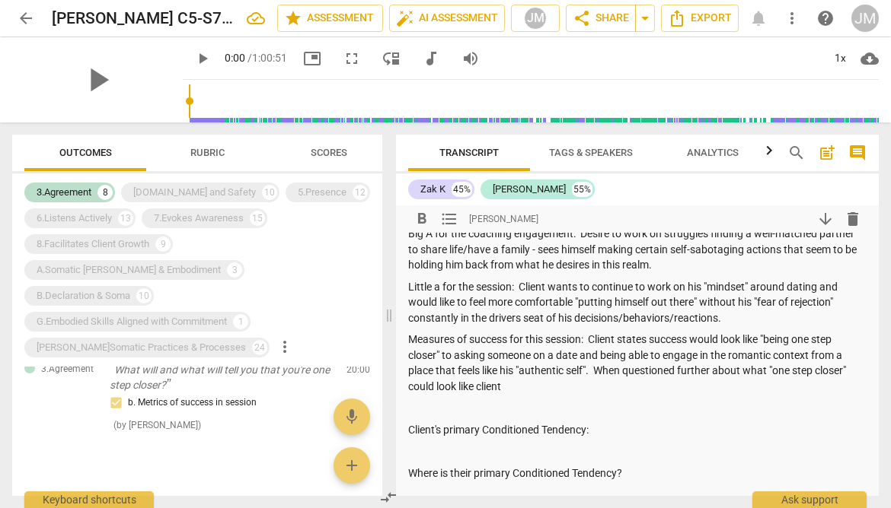
click at [526, 390] on p "Measures of success for this session: Client states success would look like "be…" at bounding box center [637, 363] width 458 height 62
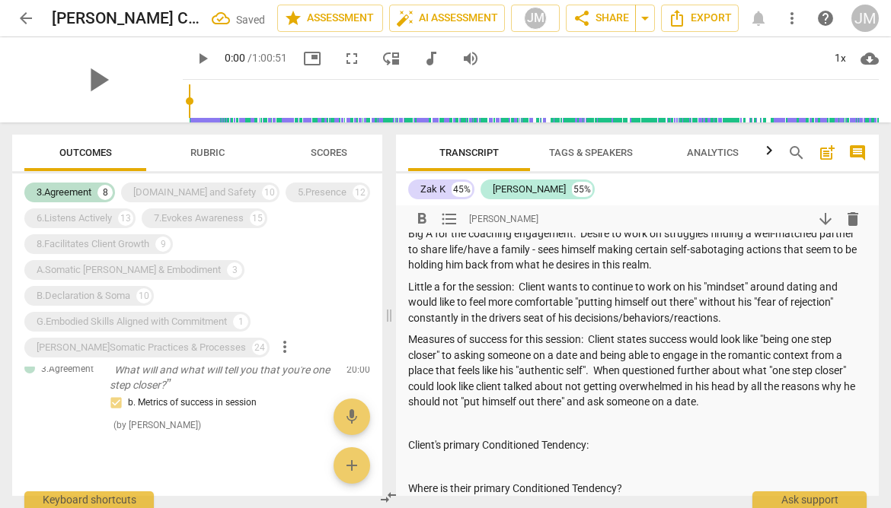
click at [451, 428] on p at bounding box center [637, 424] width 458 height 16
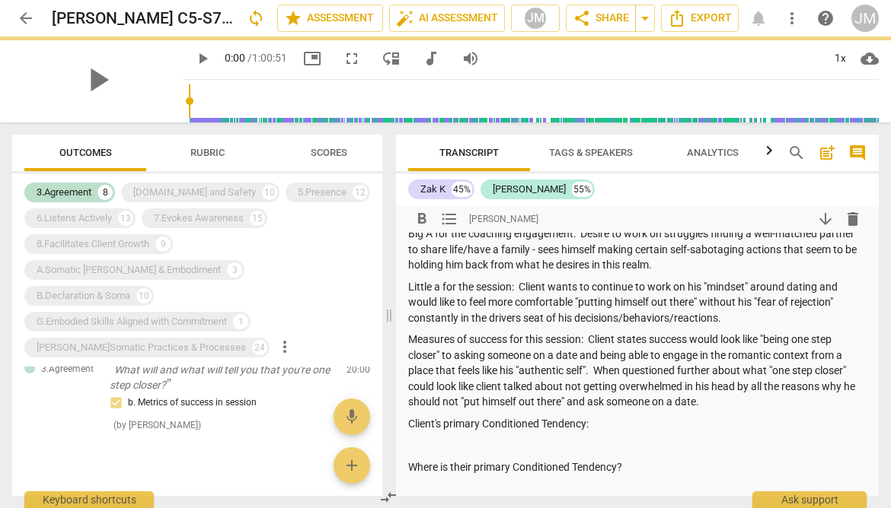
click at [623, 427] on p "Client's primary Conditioned Tendency:" at bounding box center [637, 424] width 458 height 16
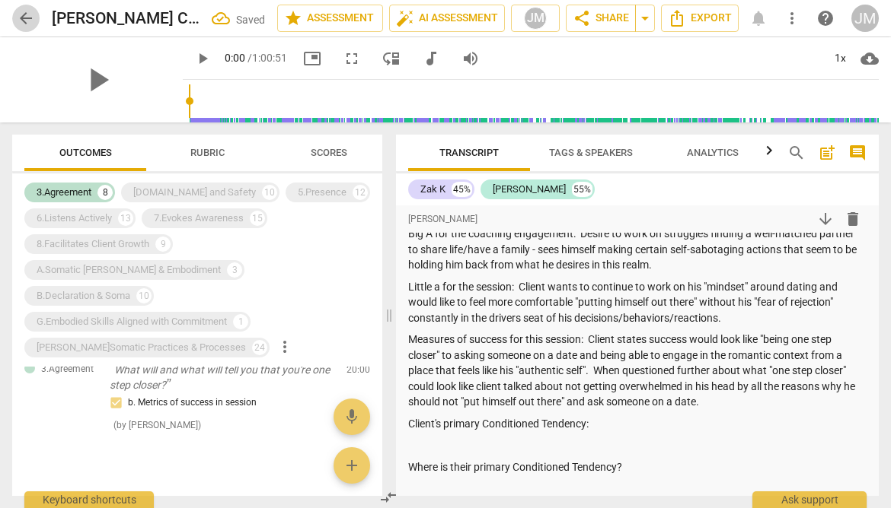
click at [22, 17] on span "arrow_back" at bounding box center [26, 18] width 18 height 18
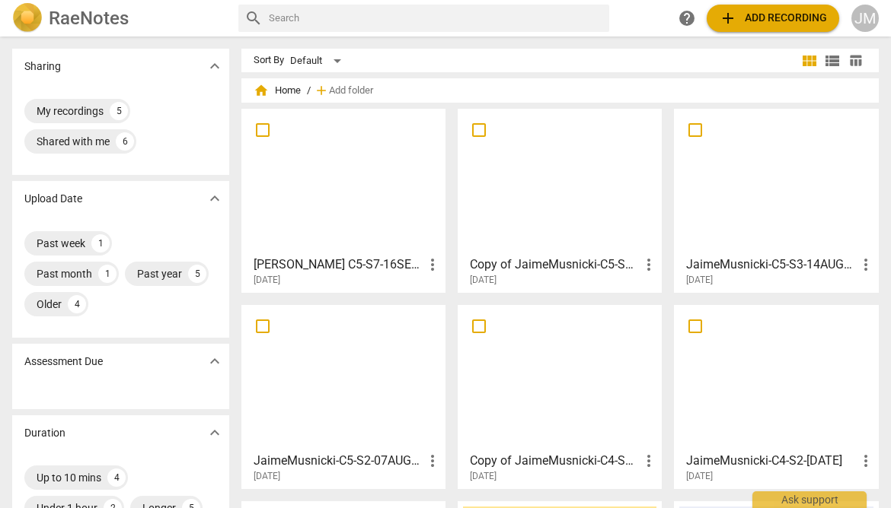
click at [764, 202] on div at bounding box center [775, 181] width 193 height 135
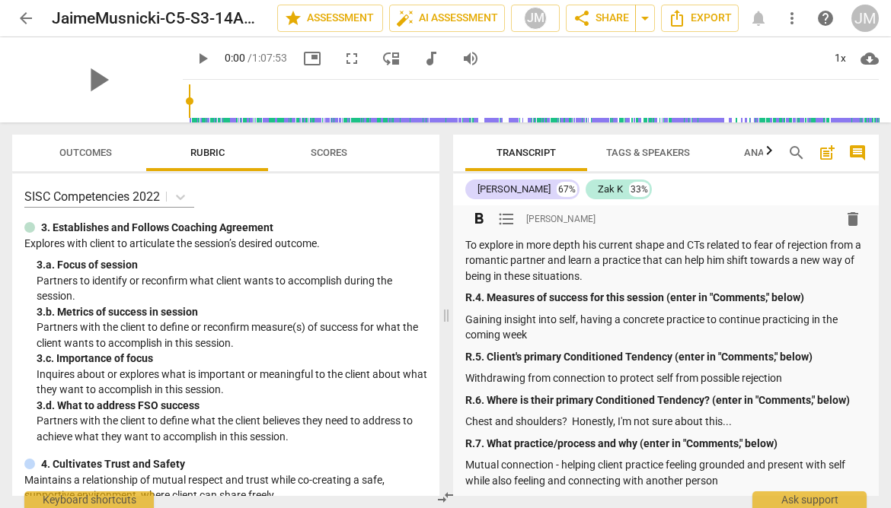
scroll to position [177, 0]
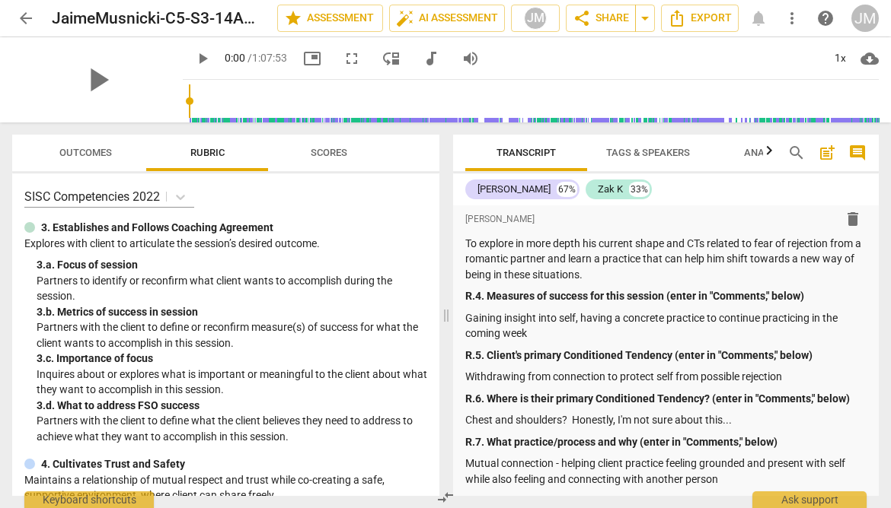
click at [18, 14] on span "arrow_back" at bounding box center [26, 18] width 18 height 18
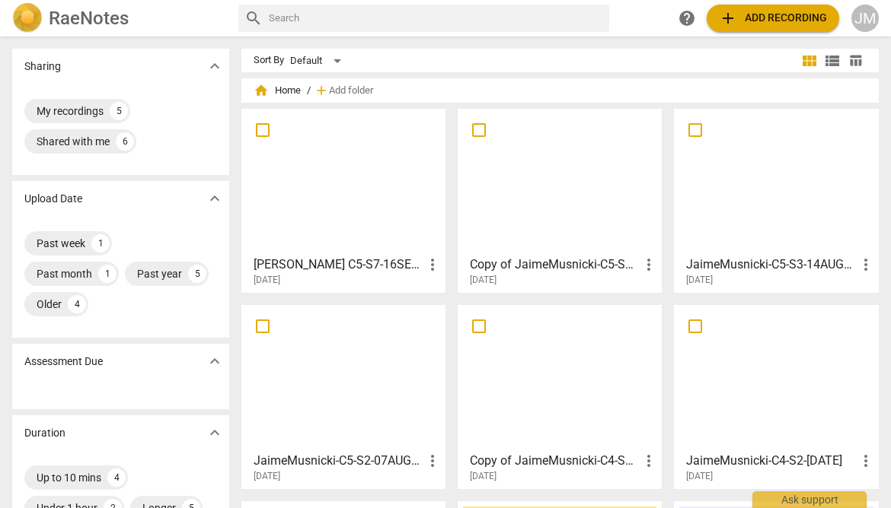
click at [397, 259] on h3 "[PERSON_NAME] C5-S7-16SEPT25 video" at bounding box center [338, 265] width 170 height 18
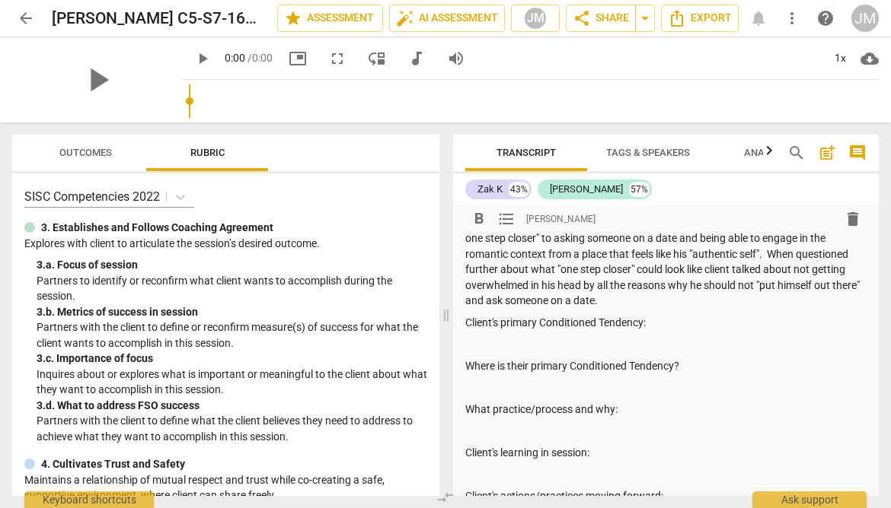
scroll to position [232, 0]
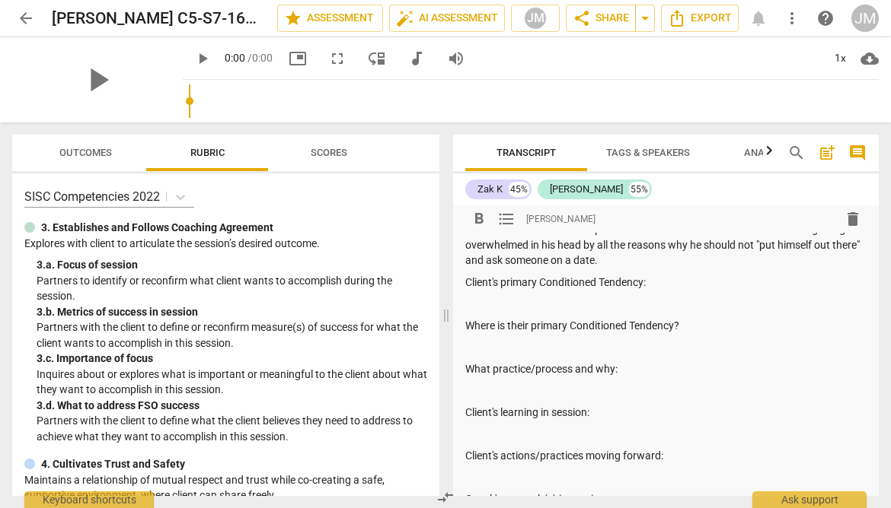
click at [668, 291] on p "Client's primary Conditioned Tendency:" at bounding box center [665, 283] width 401 height 16
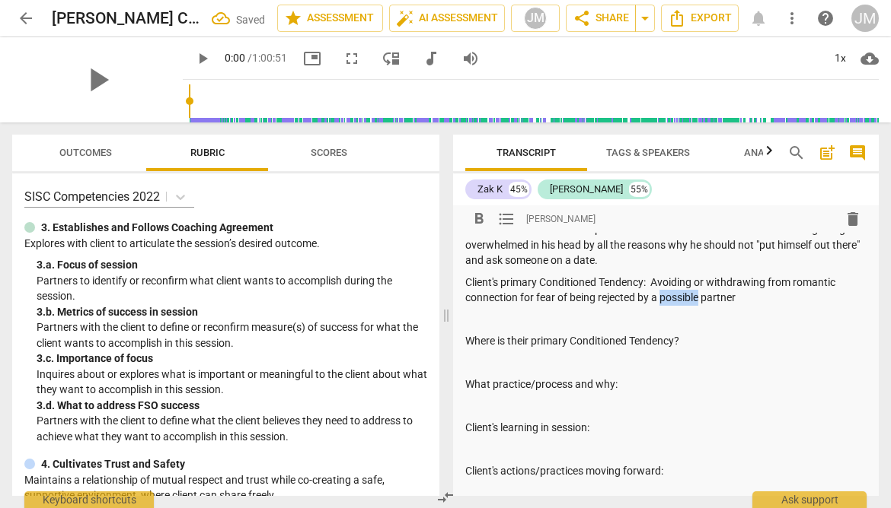
drag, startPoint x: 702, startPoint y: 316, endPoint x: 664, endPoint y: 318, distance: 37.4
click at [664, 306] on p "Client's primary Conditioned Tendency: Avoiding or withdrawing from romantic co…" at bounding box center [665, 290] width 401 height 31
click at [480, 328] on p at bounding box center [665, 320] width 401 height 16
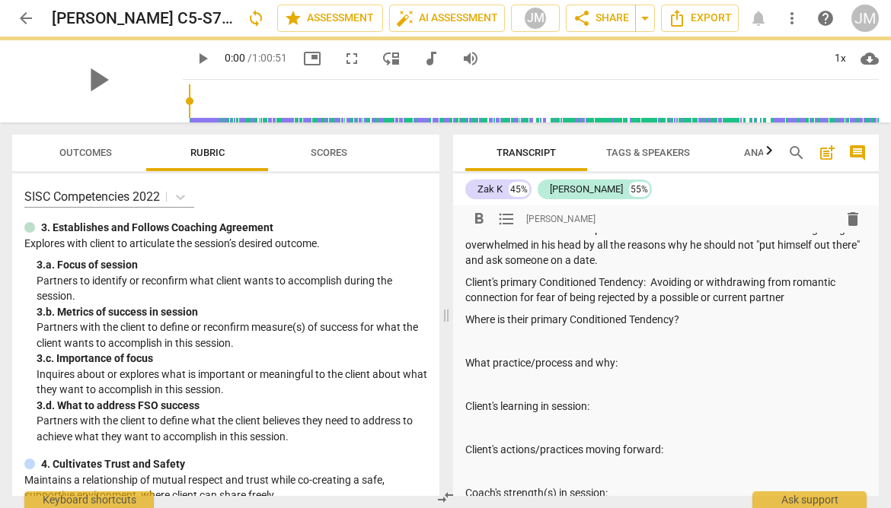
click at [525, 349] on p at bounding box center [665, 341] width 401 height 16
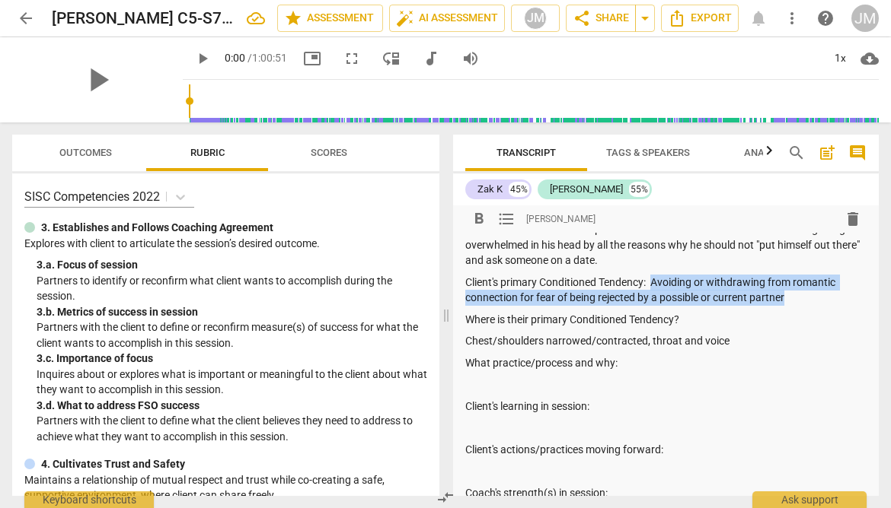
drag, startPoint x: 804, startPoint y: 314, endPoint x: 655, endPoint y: 299, distance: 149.1
click at [655, 299] on p "Client's primary Conditioned Tendency: Avoiding or withdrawing from romantic co…" at bounding box center [665, 290] width 401 height 31
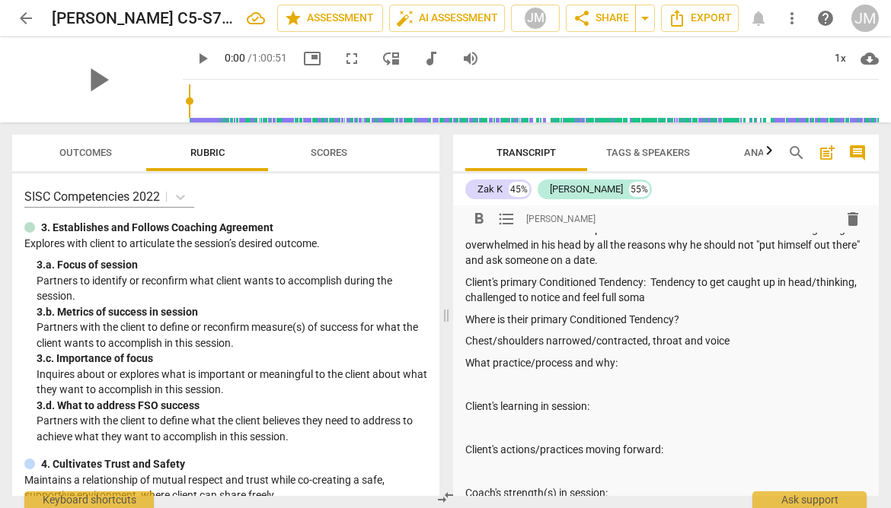
drag, startPoint x: 753, startPoint y: 358, endPoint x: 464, endPoint y: 358, distance: 288.5
click at [464, 358] on div "format_bold format_list_bulleted [PERSON_NAME] delete Client's Declaration: Cli…" at bounding box center [665, 274] width 425 height 602
click at [749, 306] on p "Client's primary Conditioned Tendency: Tendency to get caught up in head/thinki…" at bounding box center [665, 290] width 401 height 31
click at [654, 306] on p "Client's primary Conditioned Tendency: Tendency to get caught up in head/thinki…" at bounding box center [665, 290] width 401 height 31
click at [741, 306] on p "Client's primary Conditioned Tendency: Tendency to get caught up in head/thinki…" at bounding box center [665, 290] width 401 height 31
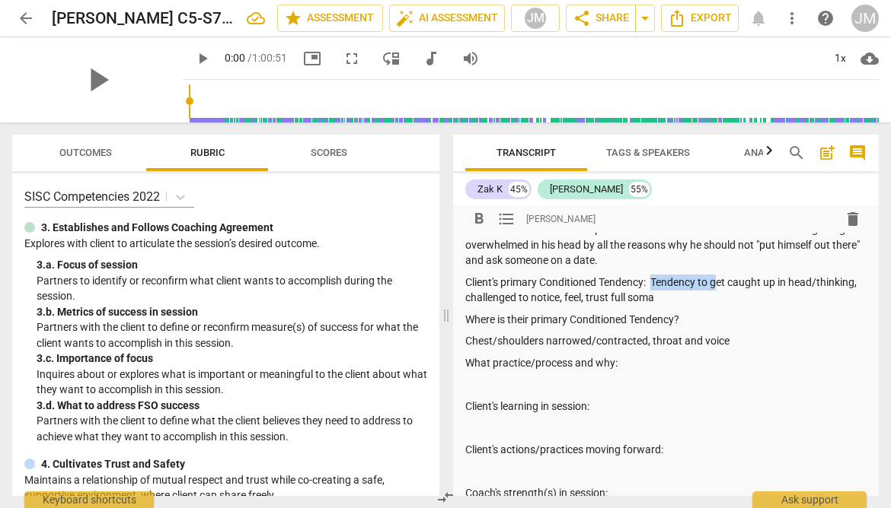
drag, startPoint x: 719, startPoint y: 299, endPoint x: 654, endPoint y: 296, distance: 65.5
click at [654, 296] on p "Client's primary Conditioned Tendency: Tendency to get caught up in head/thinki…" at bounding box center [665, 290] width 401 height 31
click at [817, 301] on p "Client's primary Conditioned Tendency: Getting caught up in head/thinking, chal…" at bounding box center [665, 290] width 401 height 31
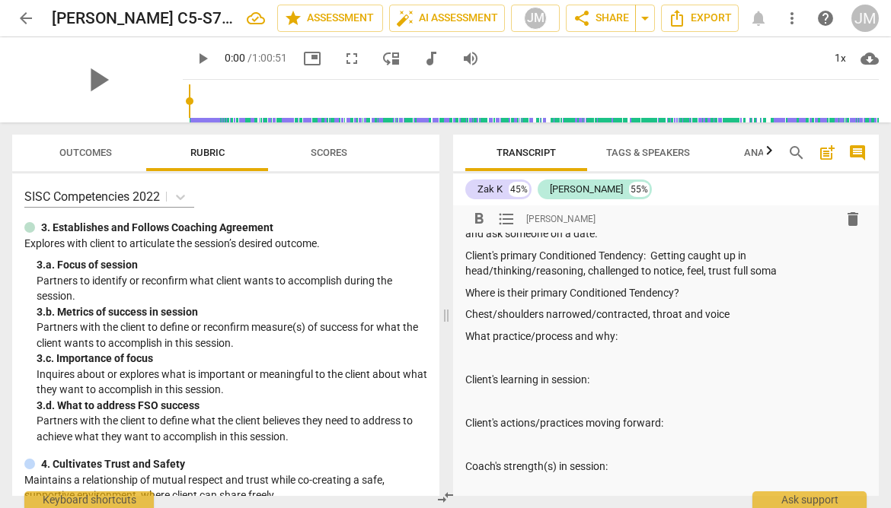
scroll to position [269, 0]
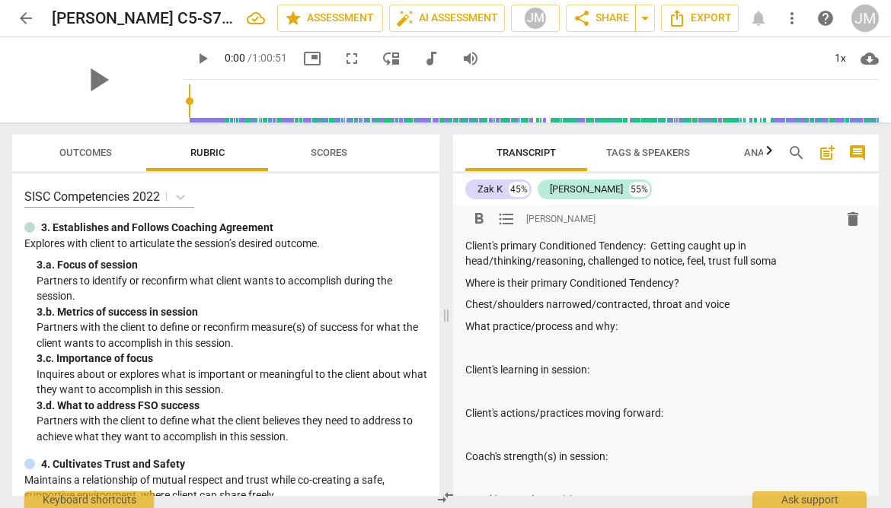
drag, startPoint x: 735, startPoint y: 323, endPoint x: 468, endPoint y: 321, distance: 267.2
click at [468, 313] on p "Chest/shoulders narrowed/contracted, throat and voice" at bounding box center [665, 305] width 401 height 16
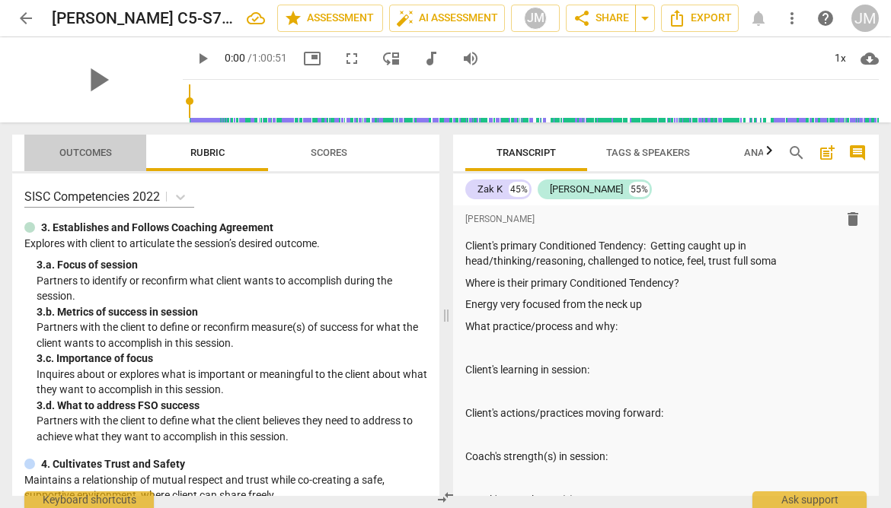
click at [112, 158] on span "Outcomes" at bounding box center [85, 153] width 89 height 21
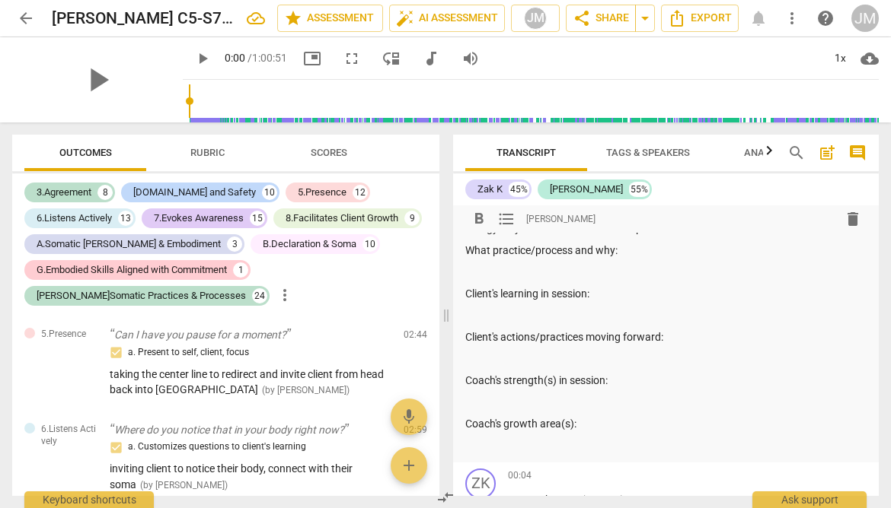
scroll to position [346, 0]
click at [343, 213] on div "8.Facilitates Client Growth" at bounding box center [341, 218] width 113 height 15
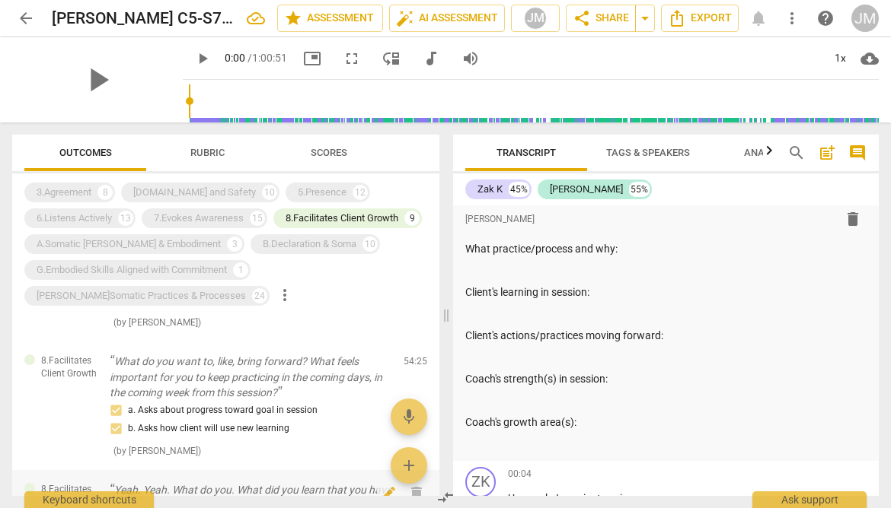
scroll to position [56, 0]
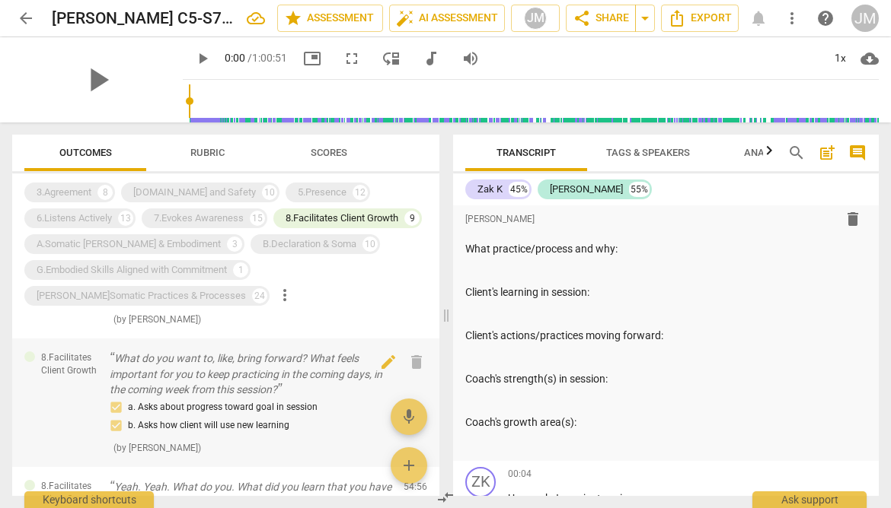
click at [213, 389] on p "What do you want to, like, bring forward? What feels important for you to keep …" at bounding box center [251, 374] width 282 height 47
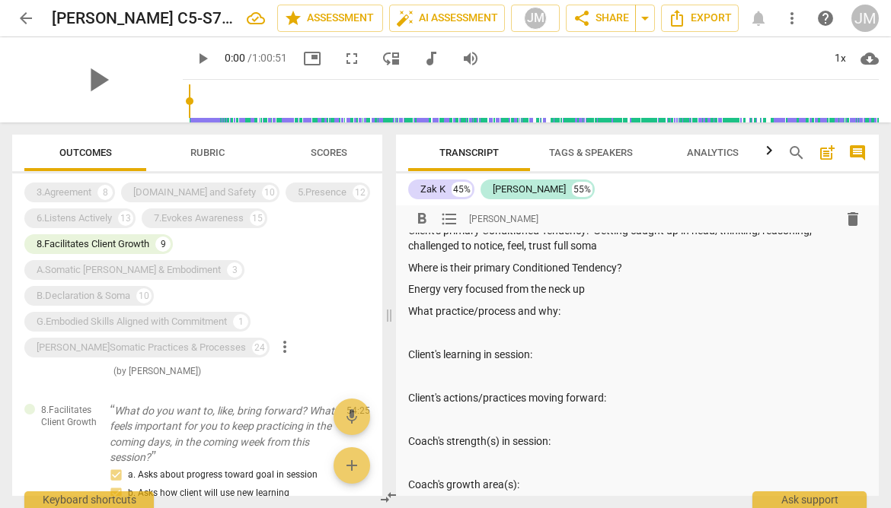
scroll to position [244, 0]
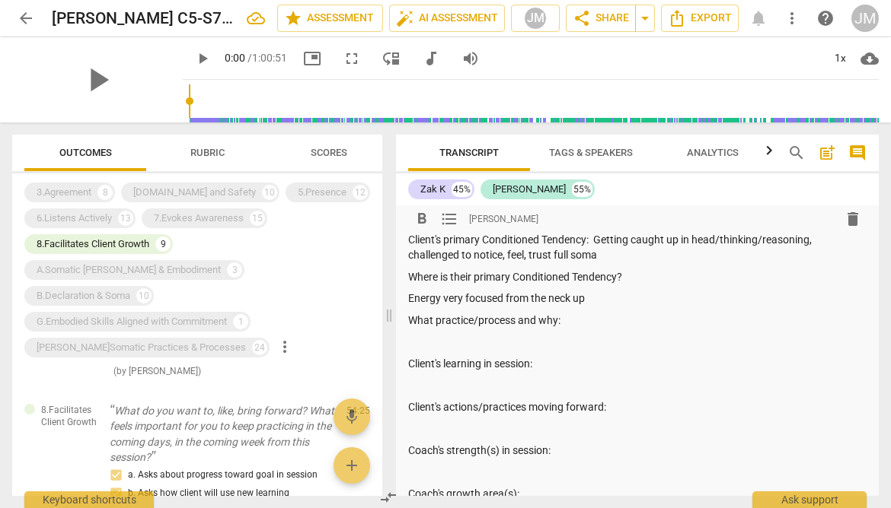
click at [551, 367] on p "Client's learning in session:" at bounding box center [637, 364] width 458 height 16
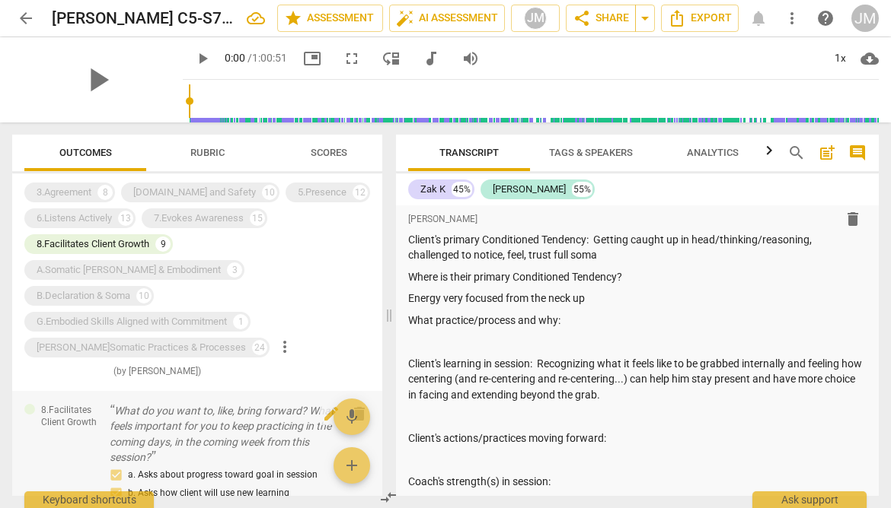
click at [246, 403] on p "What do you want to, like, bring forward? What feels important for you to keep …" at bounding box center [222, 434] width 225 height 62
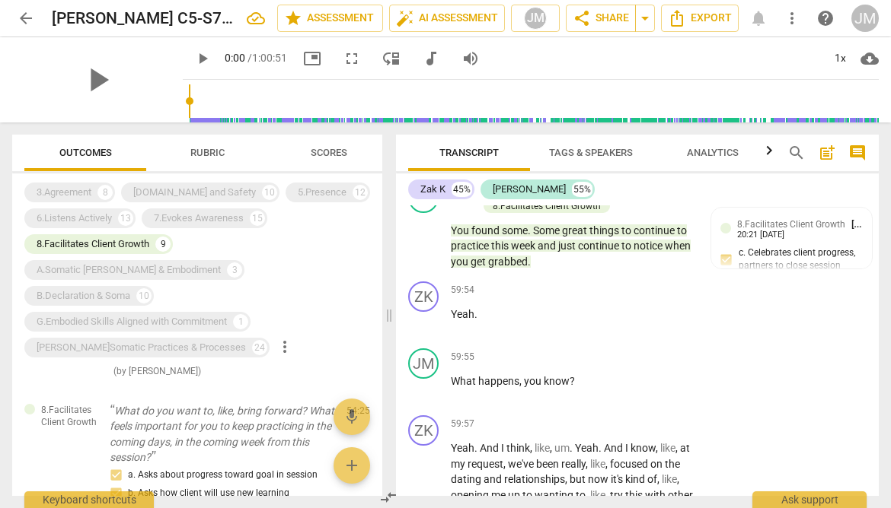
scroll to position [25797, 0]
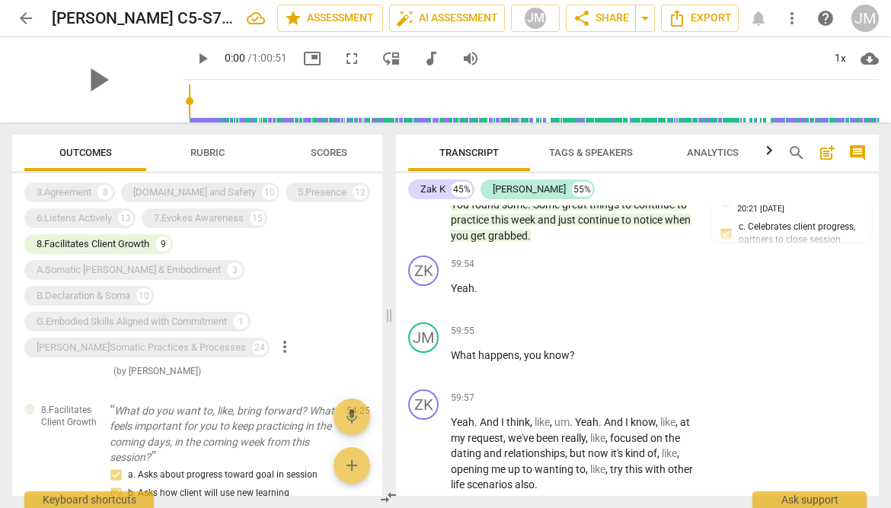
click at [829, 150] on span "post_add" at bounding box center [826, 153] width 18 height 18
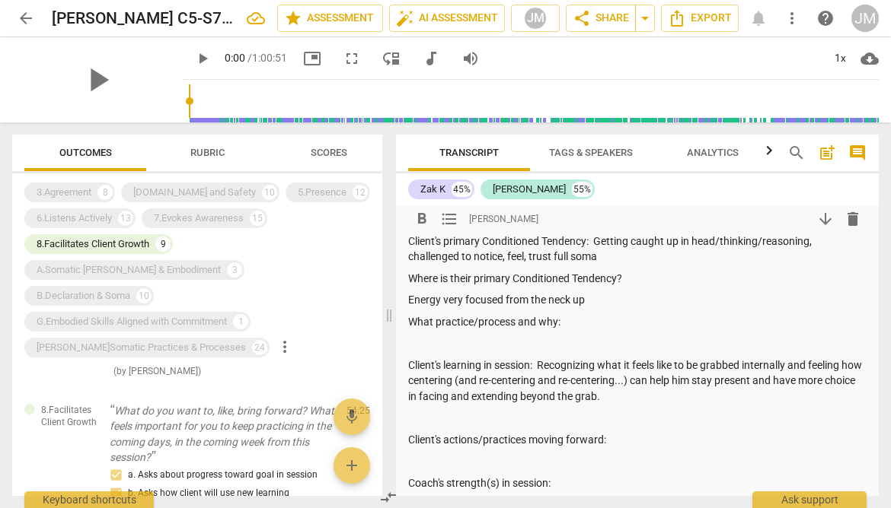
scroll to position [246, 0]
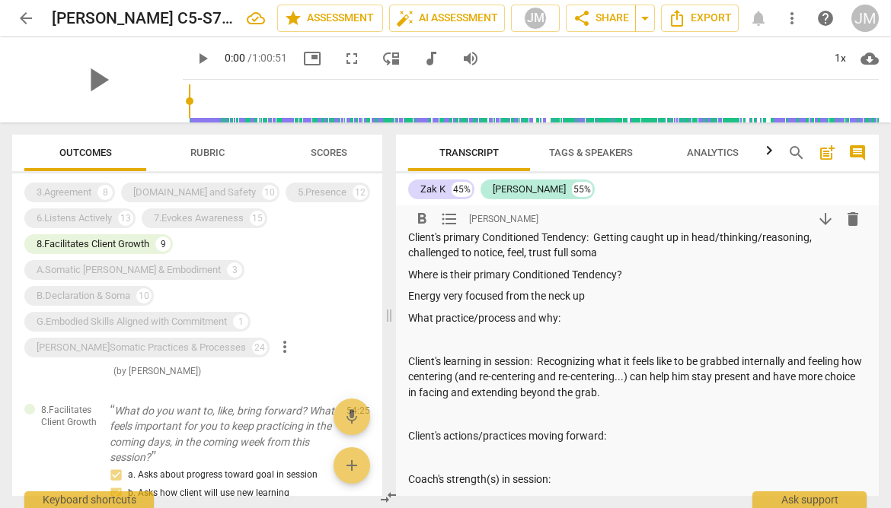
click at [572, 330] on div "Client's Declaration: Client has not developed a declaration at this time. Big …" at bounding box center [637, 274] width 458 height 556
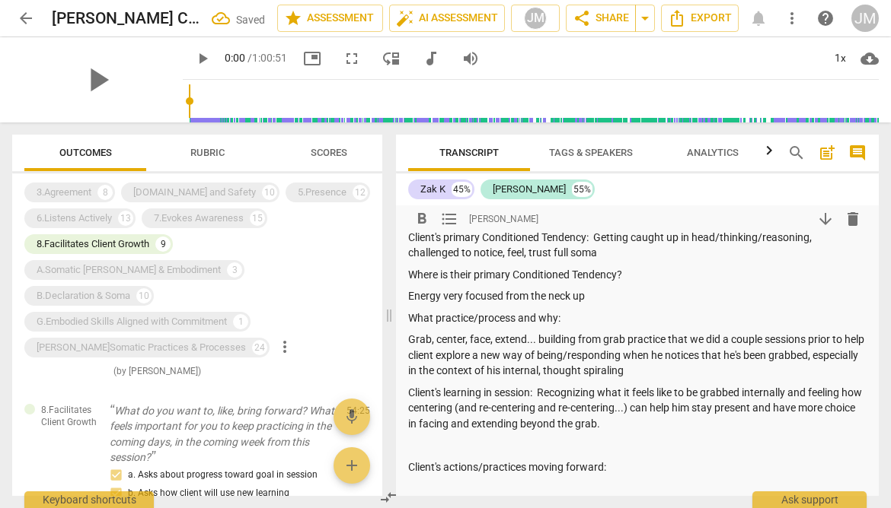
click at [629, 372] on p "Grab, center, face, extend... building from grab practice that we did a couple …" at bounding box center [637, 355] width 458 height 47
click at [698, 372] on p "Grab, center, face, extend... building from grab practice that we did a couple …" at bounding box center [637, 355] width 458 height 47
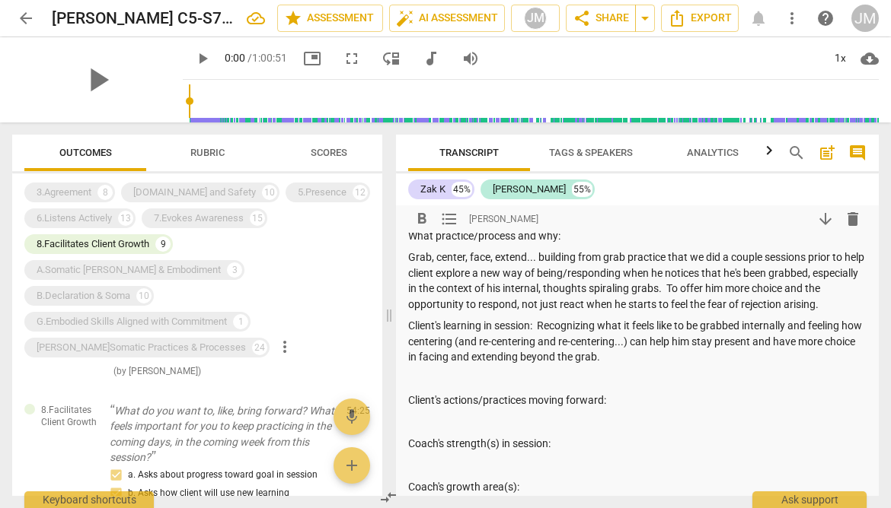
scroll to position [330, 0]
click at [552, 381] on p at bounding box center [637, 378] width 458 height 16
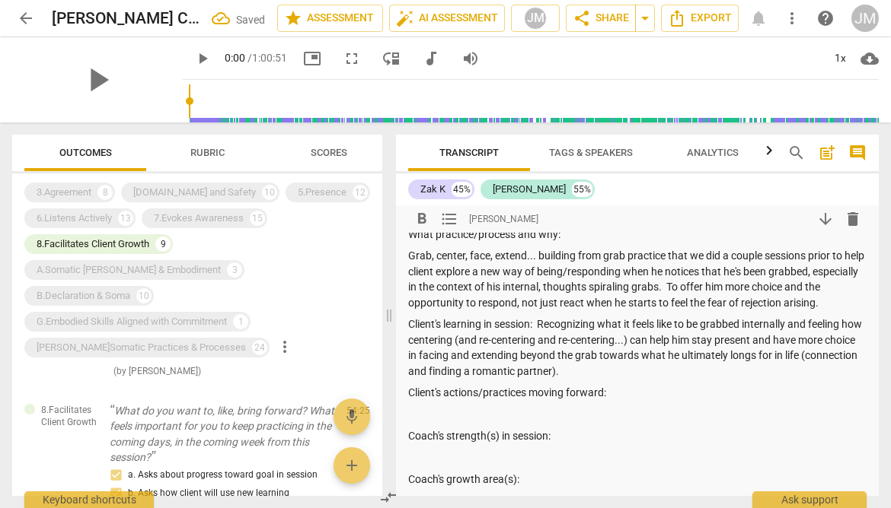
click at [463, 410] on p at bounding box center [637, 415] width 458 height 16
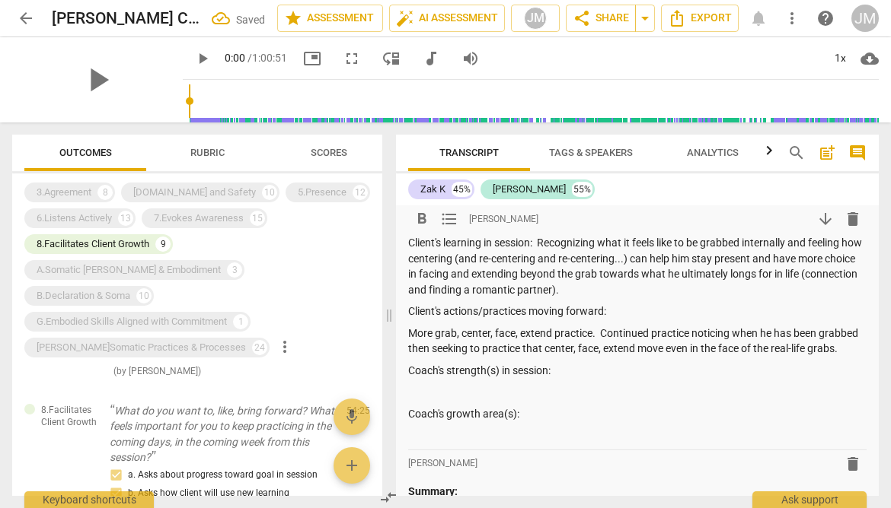
scroll to position [413, 0]
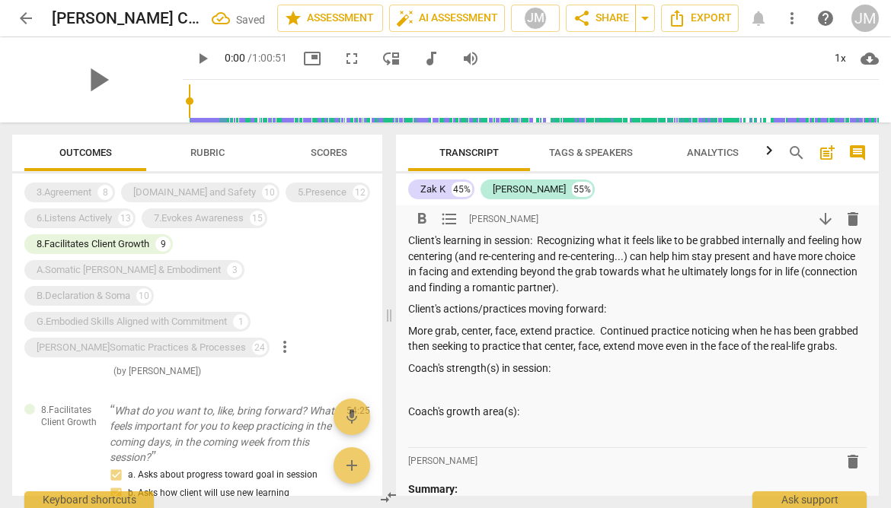
click at [502, 398] on p at bounding box center [637, 390] width 458 height 16
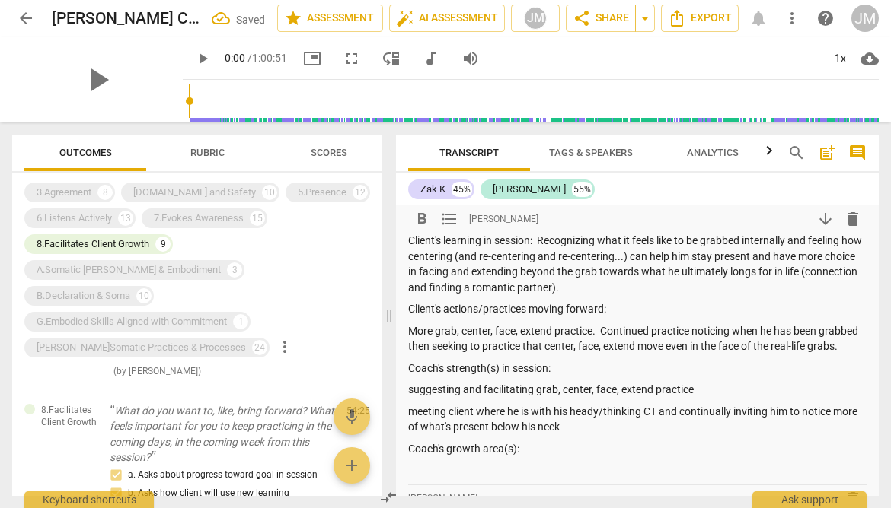
click at [529, 479] on p at bounding box center [637, 471] width 458 height 16
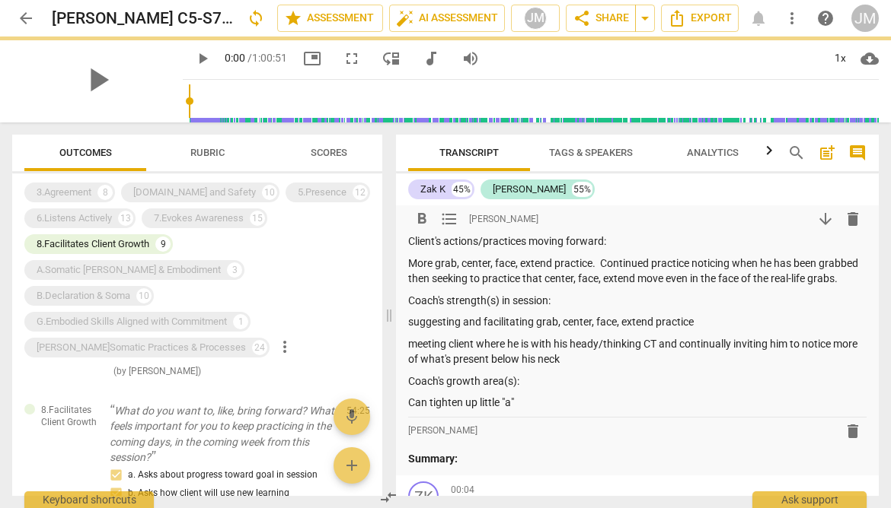
scroll to position [485, 0]
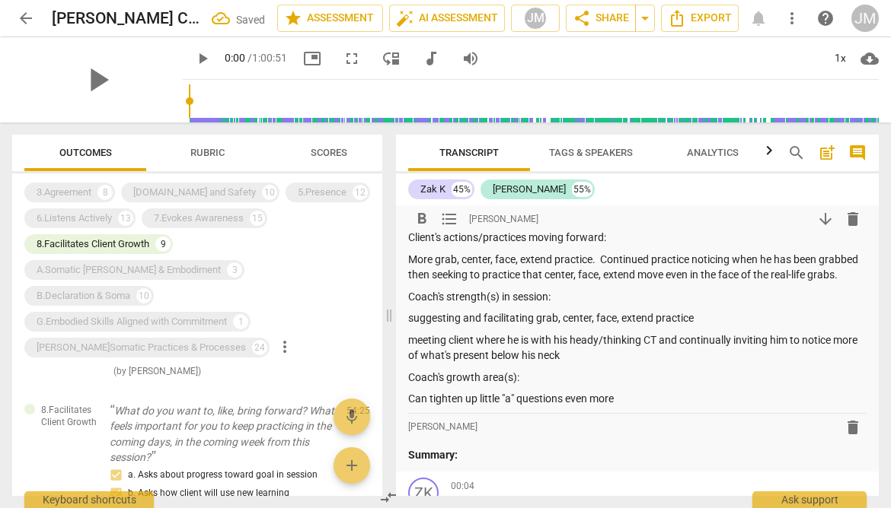
click at [409, 327] on p "suggesting and facilitating grab, center, face, extend practice" at bounding box center [637, 319] width 458 height 16
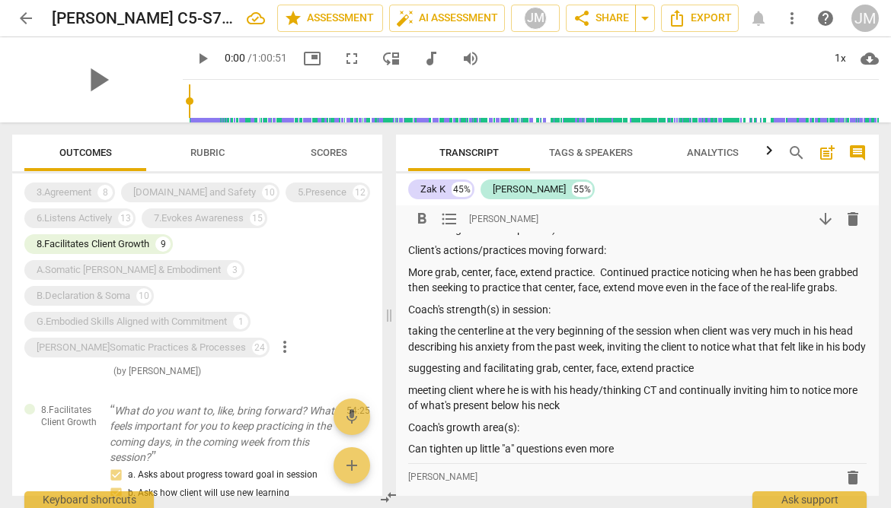
scroll to position [473, 0]
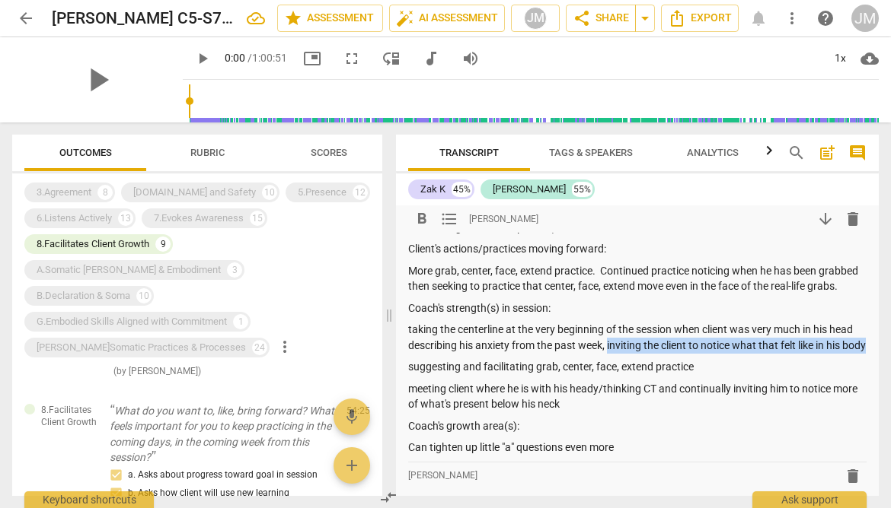
drag, startPoint x: 738, startPoint y: 379, endPoint x: 610, endPoint y: 365, distance: 128.7
click at [610, 353] on p "taking the centerline at the very beginning of the session when client was very…" at bounding box center [637, 337] width 458 height 31
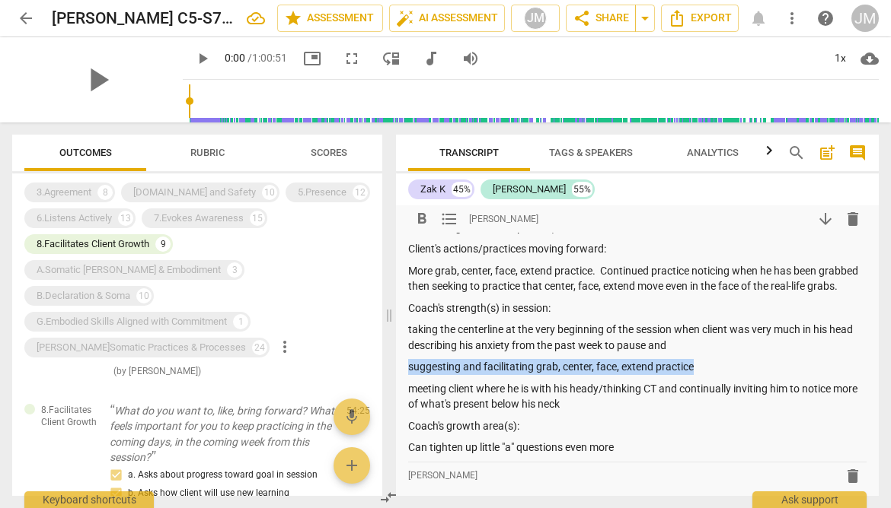
drag, startPoint x: 703, startPoint y: 384, endPoint x: 409, endPoint y: 381, distance: 294.6
click at [409, 375] on p "suggesting and facilitating grab, center, face, extend practice" at bounding box center [637, 367] width 458 height 16
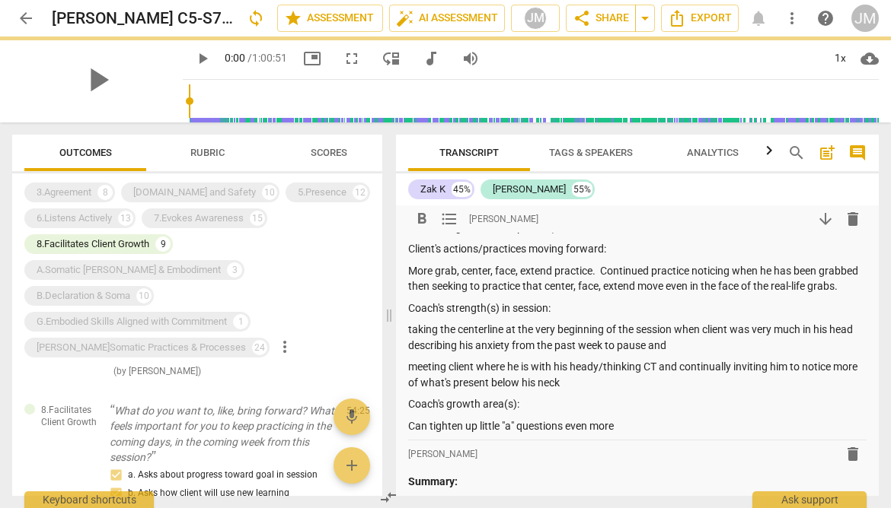
click at [612, 390] on p "meeting client where he is with his heady/thinking CT and continually inviting …" at bounding box center [637, 374] width 458 height 31
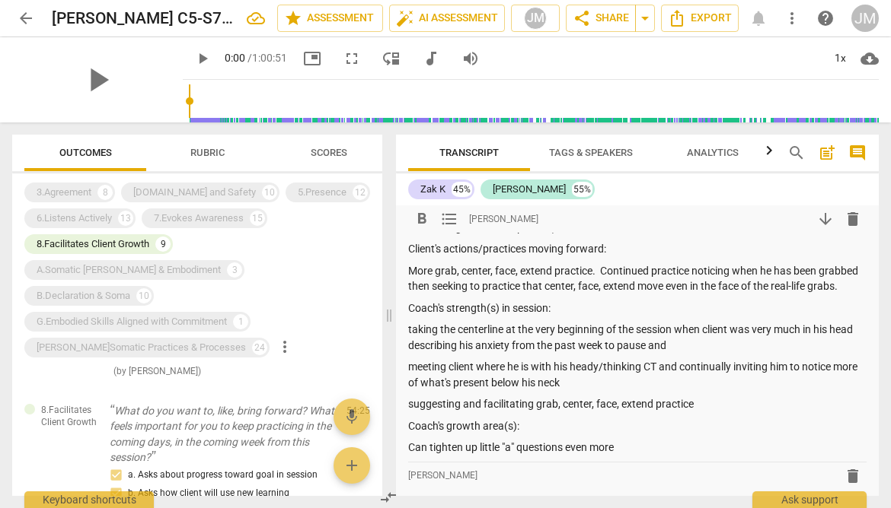
click at [604, 353] on p "taking the centerline at the very beginning of the session when client was very…" at bounding box center [637, 337] width 458 height 31
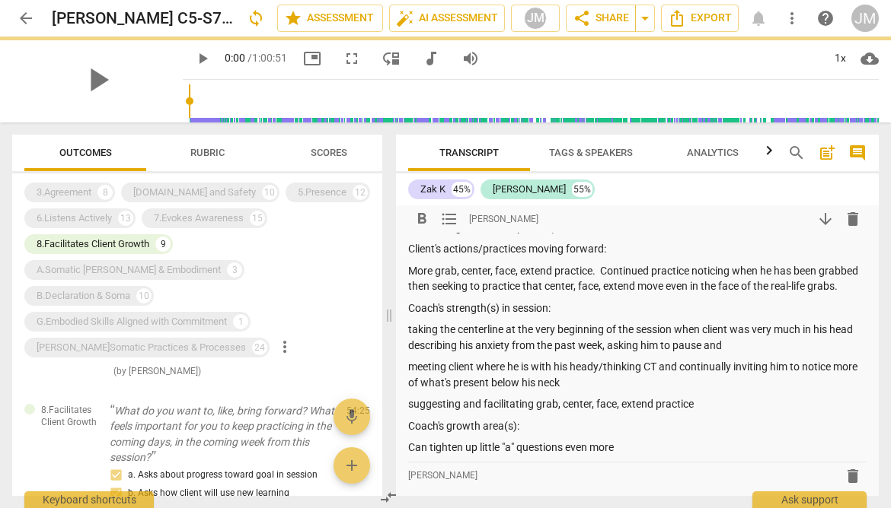
click at [746, 353] on p "taking the centerline at the very beginning of the session when client was very…" at bounding box center [637, 337] width 458 height 31
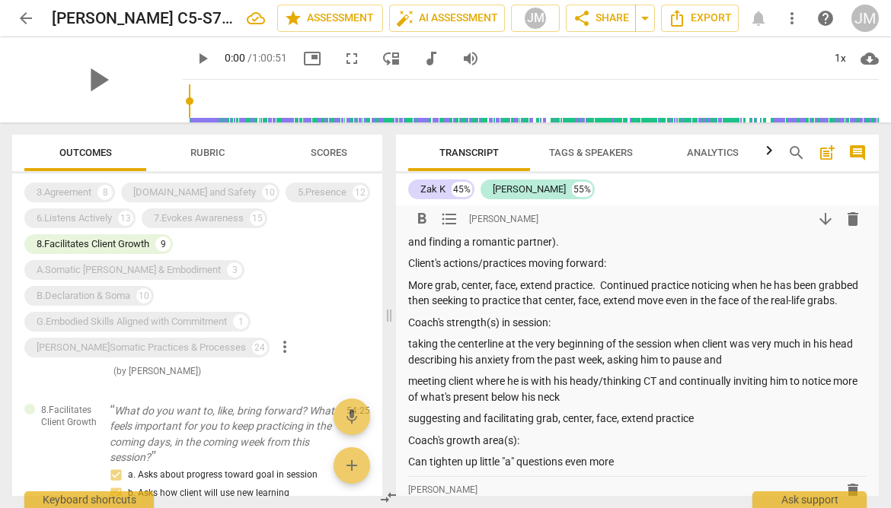
scroll to position [443, 0]
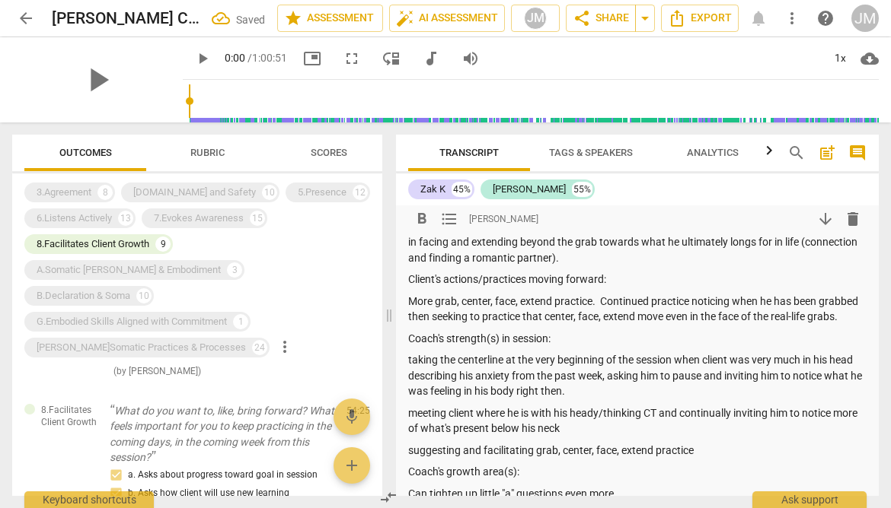
click at [603, 437] on p "meeting client where he is with his heady/thinking CT and continually inviting …" at bounding box center [637, 421] width 458 height 31
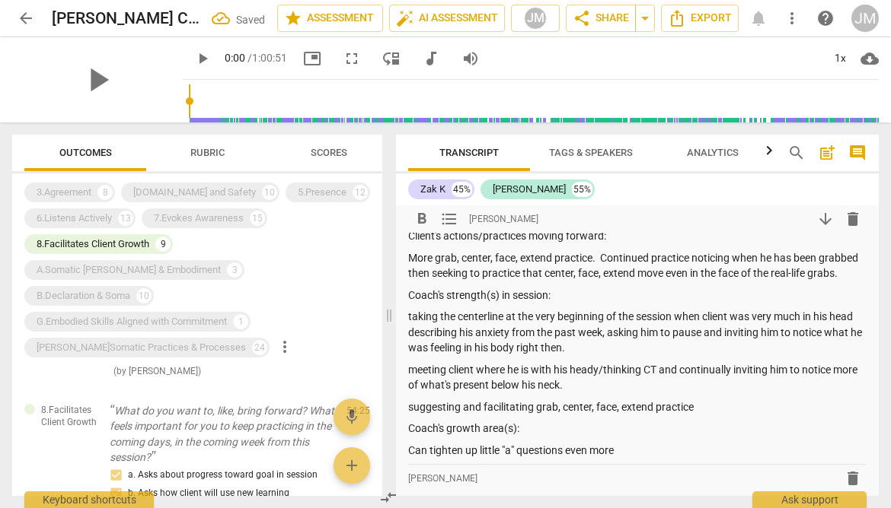
scroll to position [489, 0]
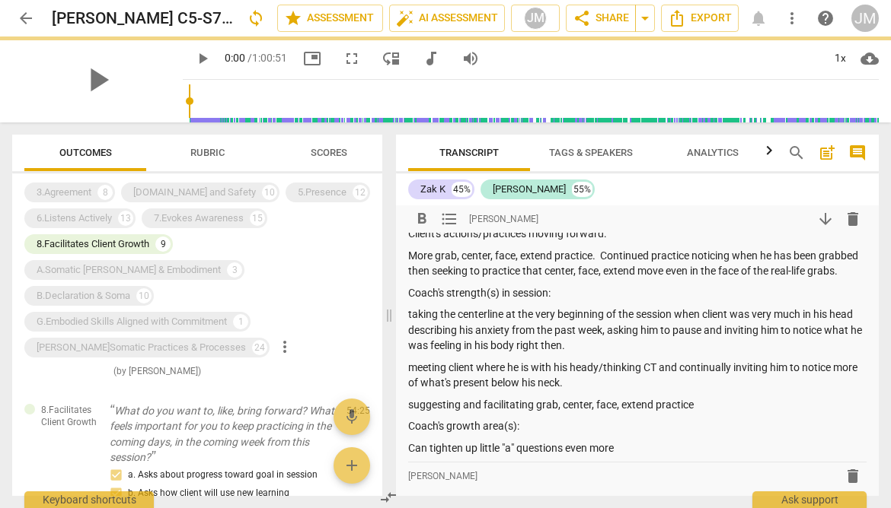
click at [724, 413] on p "suggesting and facilitating grab, center, face, extend practice" at bounding box center [637, 405] width 458 height 16
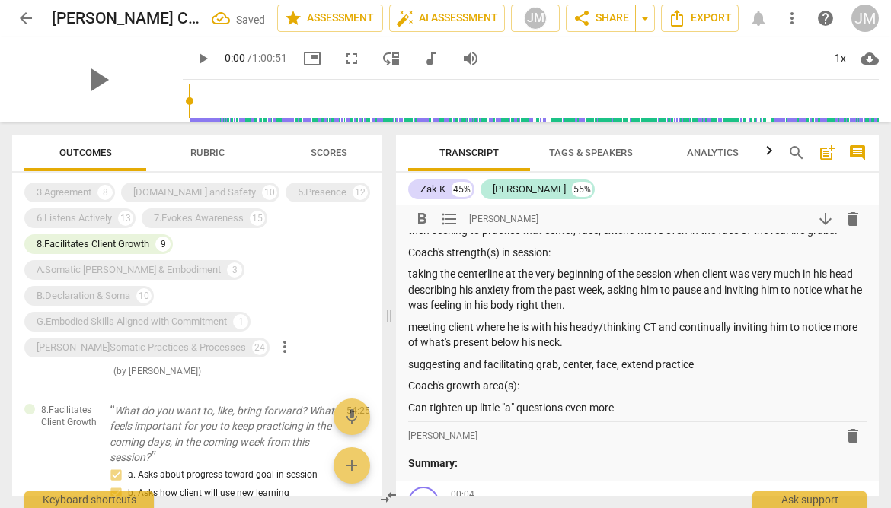
scroll to position [535, 0]
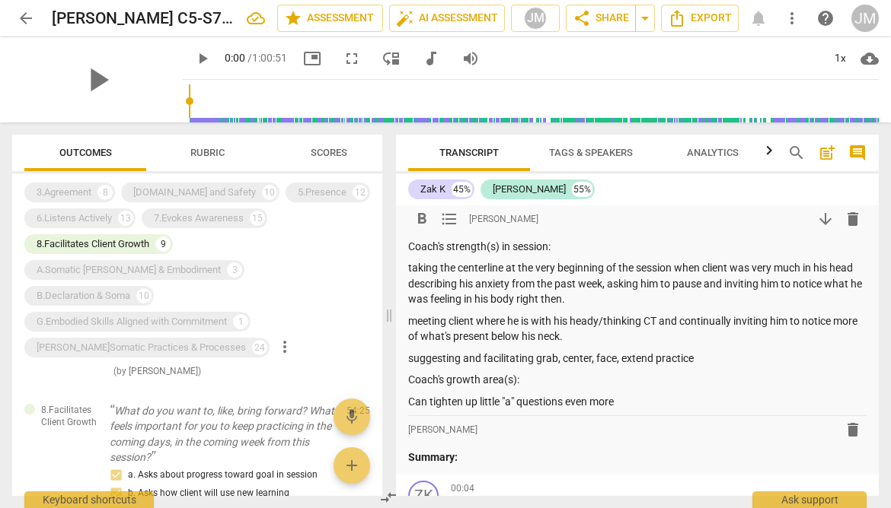
click at [640, 410] on p "Can tighten up little "a" questions even more" at bounding box center [637, 402] width 458 height 16
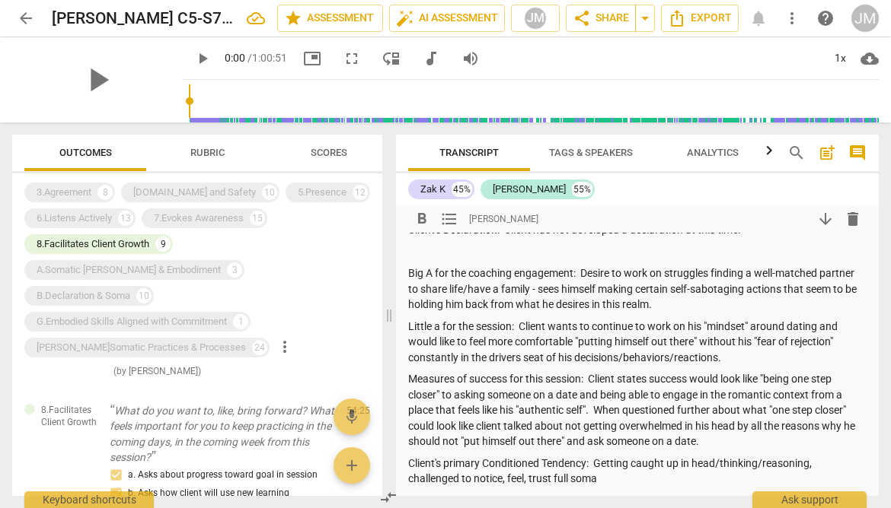
scroll to position [0, 0]
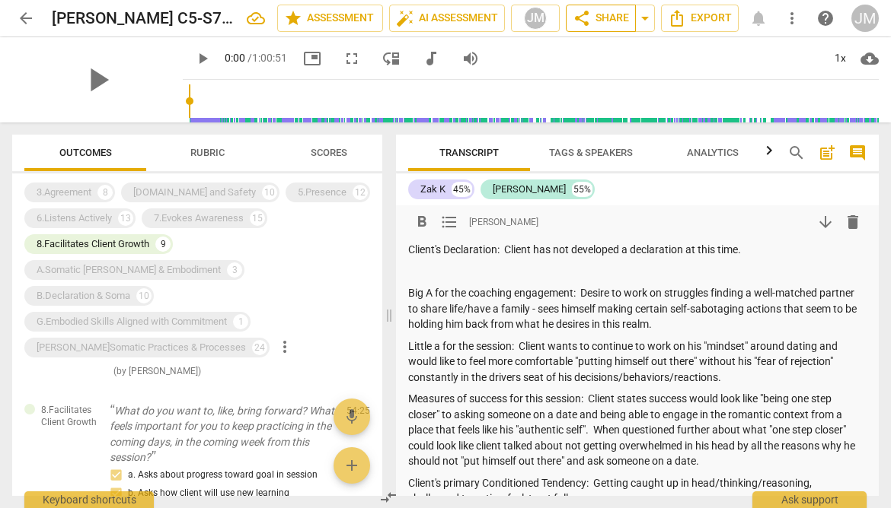
click at [609, 13] on span "share Share" at bounding box center [600, 18] width 56 height 18
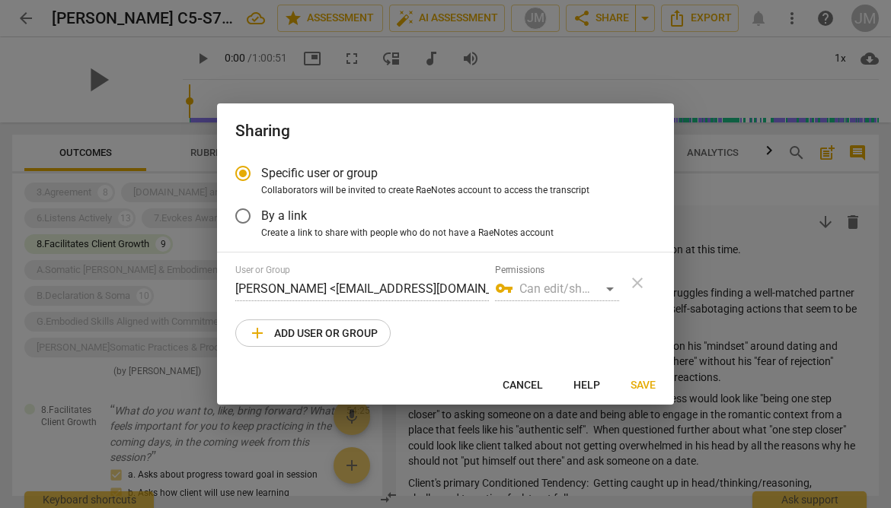
click at [365, 334] on span "add Add user or group" at bounding box center [312, 333] width 129 height 18
radio input "false"
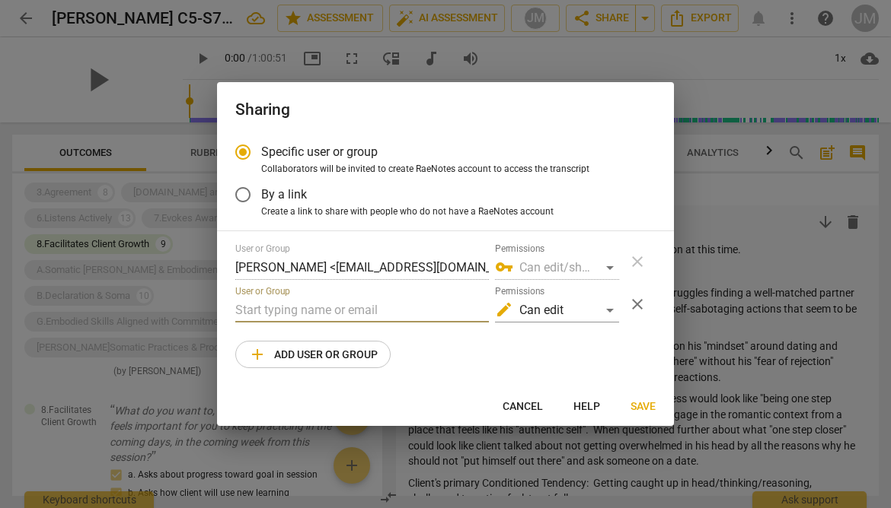
click at [362, 313] on input "text" at bounding box center [361, 310] width 253 height 24
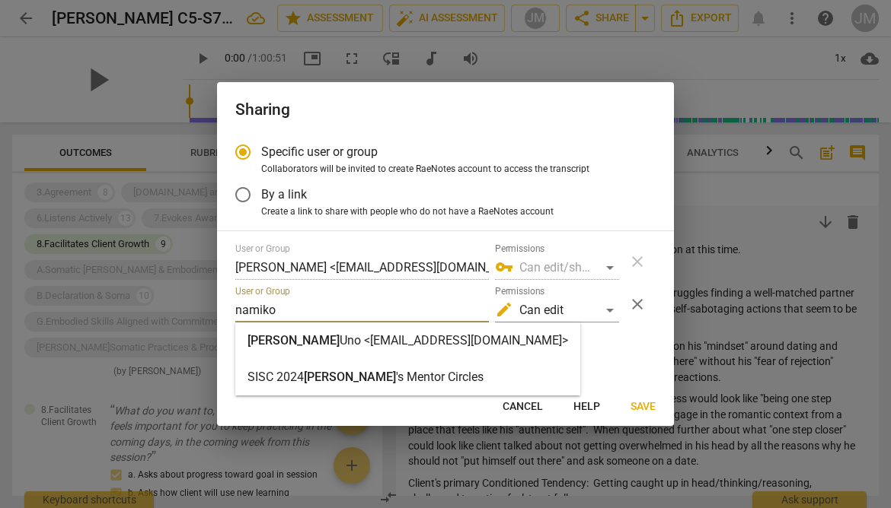
type input "namiko"
click at [357, 342] on strong "Uno <[EMAIL_ADDRESS][DOMAIN_NAME]>" at bounding box center [453, 340] width 228 height 14
radio input "false"
type input "[PERSON_NAME] <[EMAIL_ADDRESS][DOMAIN_NAME]>"
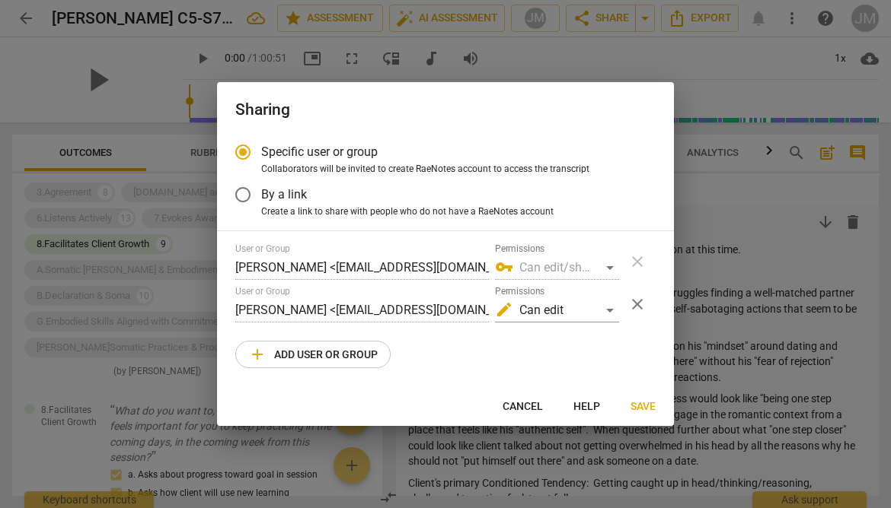
click at [642, 403] on span "Save" at bounding box center [642, 407] width 25 height 15
